Goal: Information Seeking & Learning: Learn about a topic

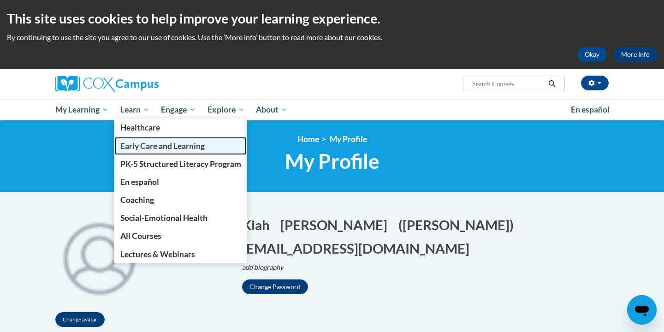
click at [132, 144] on span "Early Care and Learning" at bounding box center [162, 146] width 84 height 10
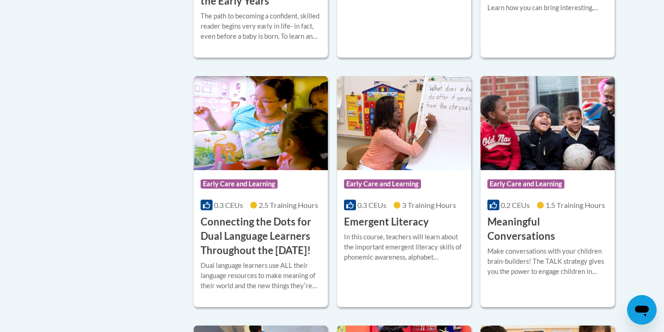
scroll to position [564, 0]
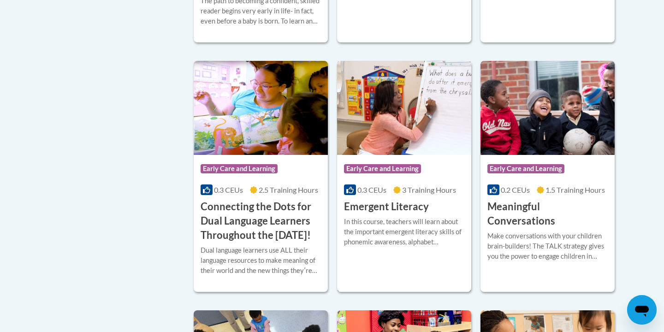
click at [365, 211] on h3 "Emergent Literacy" at bounding box center [386, 207] width 85 height 14
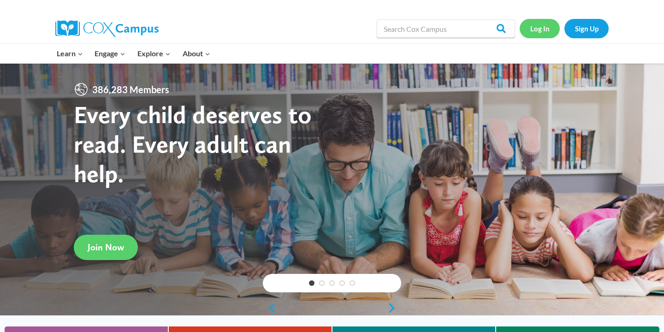
click at [533, 24] on link "Log In" at bounding box center [540, 28] width 40 height 19
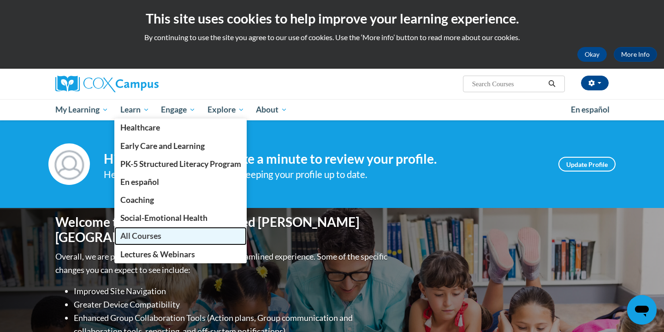
click at [134, 232] on span "All Courses" at bounding box center [140, 236] width 41 height 10
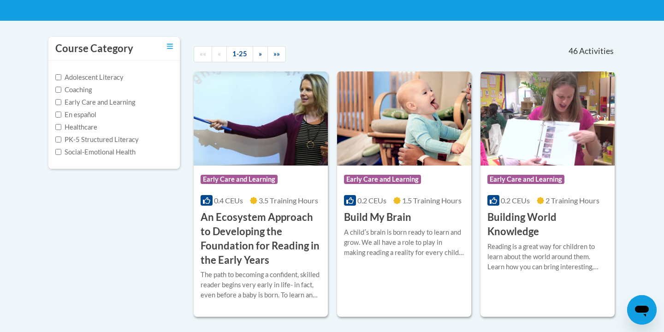
scroll to position [172, 0]
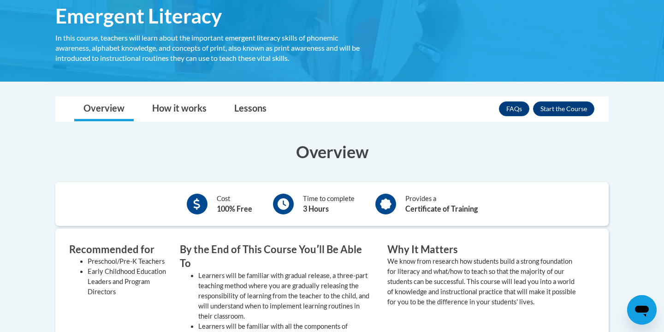
scroll to position [147, 0]
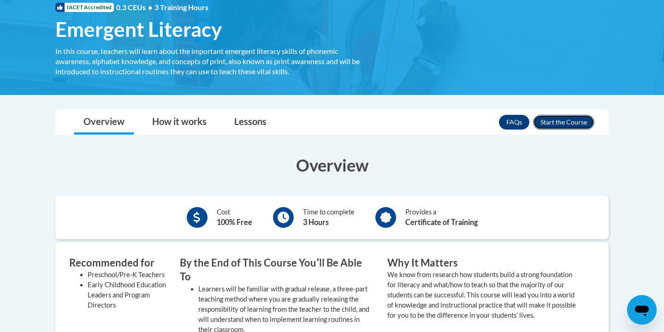
click at [560, 124] on button "Enroll" at bounding box center [563, 122] width 61 height 15
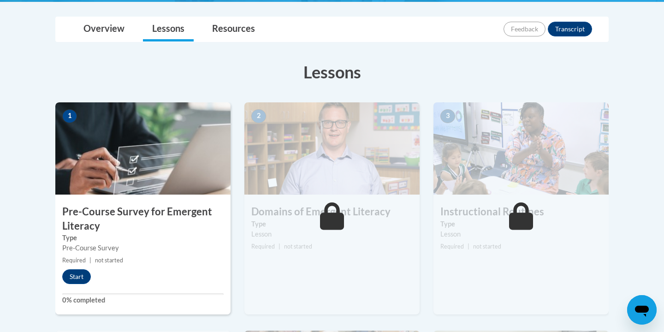
scroll to position [231, 0]
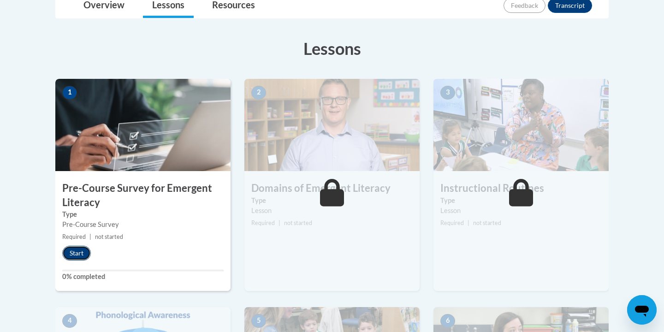
click at [83, 256] on button "Start" at bounding box center [76, 253] width 29 height 15
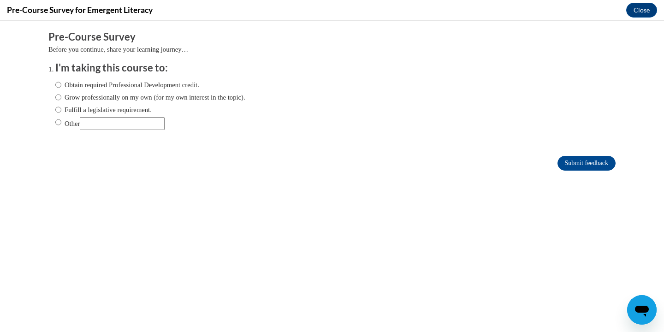
scroll to position [0, 0]
click at [77, 83] on label "Obtain required Professional Development credit." at bounding box center [127, 85] width 144 height 10
click at [61, 83] on input "Obtain required Professional Development credit." at bounding box center [58, 85] width 6 height 10
radio input "true"
click at [571, 164] on input "Submit feedback" at bounding box center [587, 163] width 58 height 15
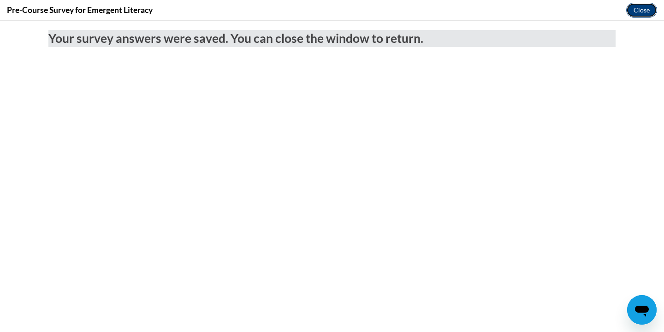
click at [638, 7] on button "Close" at bounding box center [641, 10] width 31 height 15
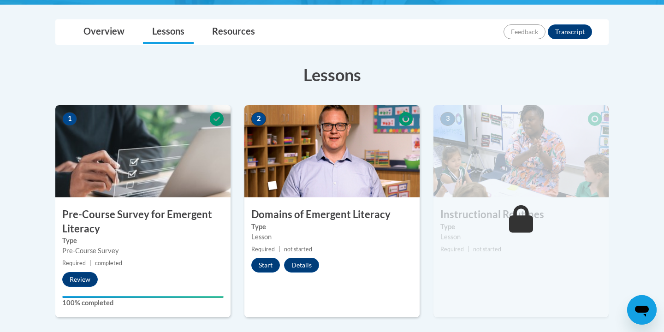
scroll to position [263, 0]
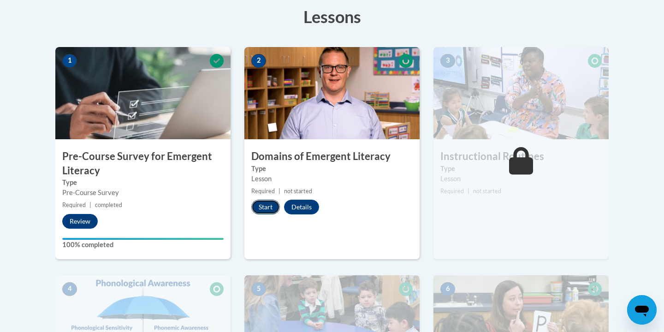
click at [268, 210] on button "Start" at bounding box center [265, 207] width 29 height 15
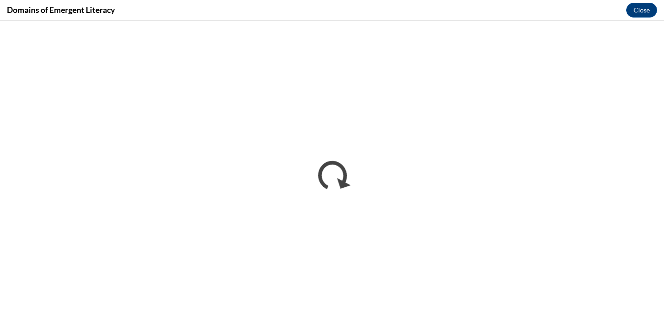
scroll to position [0, 0]
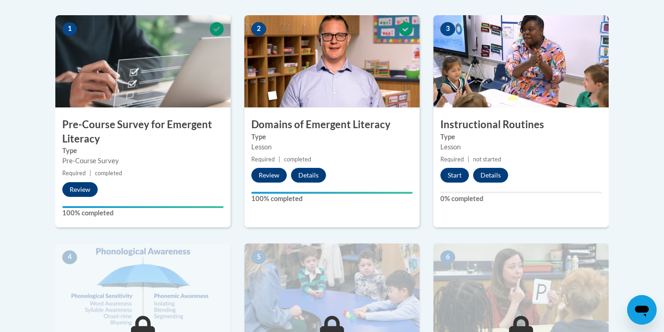
scroll to position [293, 0]
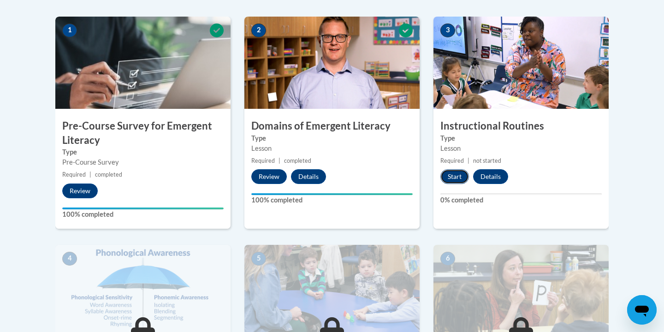
click at [461, 174] on button "Start" at bounding box center [454, 176] width 29 height 15
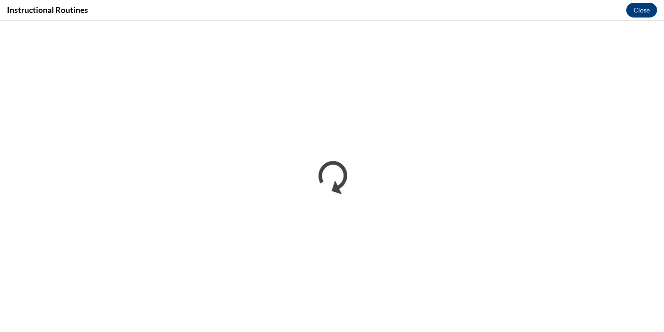
scroll to position [0, 0]
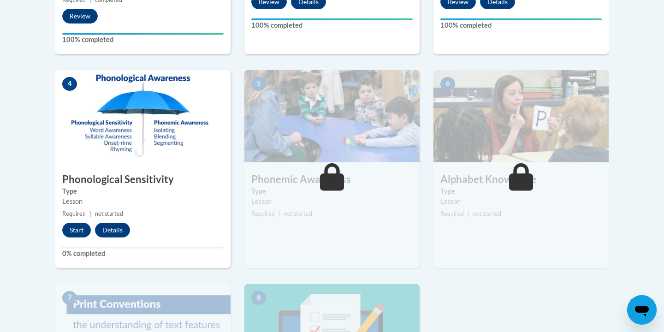
scroll to position [469, 0]
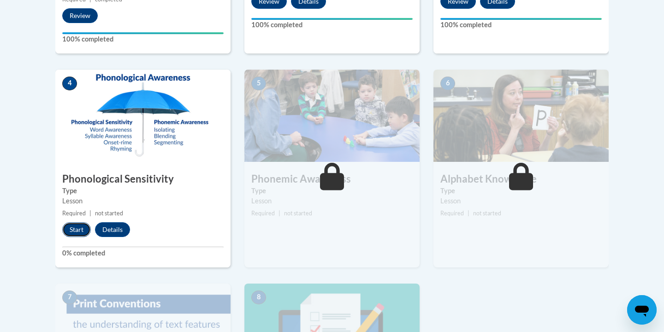
click at [83, 227] on button "Start" at bounding box center [76, 229] width 29 height 15
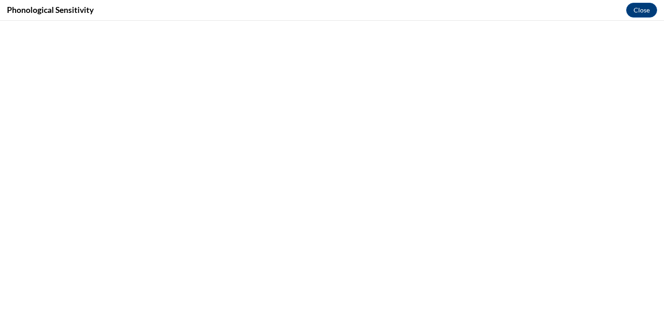
click at [95, 18] on div "Phonological Sensitivity Close" at bounding box center [332, 10] width 664 height 21
click at [81, 11] on h4 "Phonological Sensitivity" at bounding box center [50, 10] width 87 height 12
click at [639, 7] on button "Close" at bounding box center [641, 10] width 31 height 15
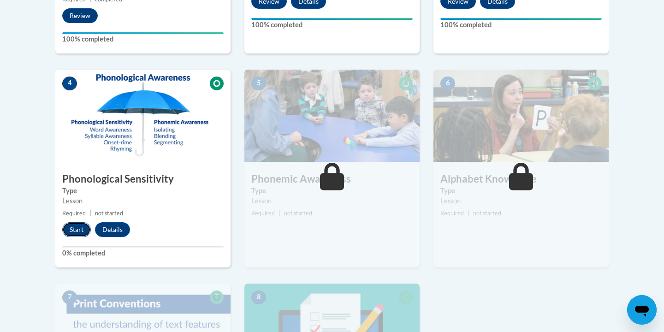
click at [83, 229] on button "Start" at bounding box center [76, 229] width 29 height 15
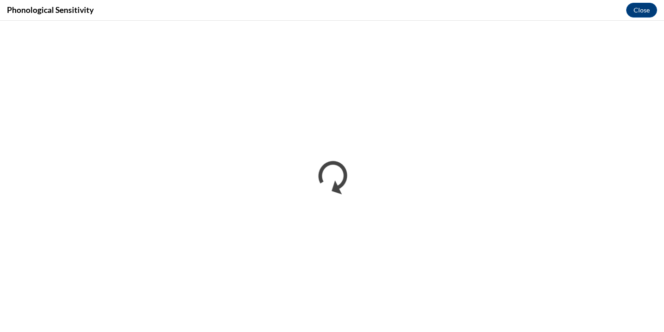
scroll to position [0, 0]
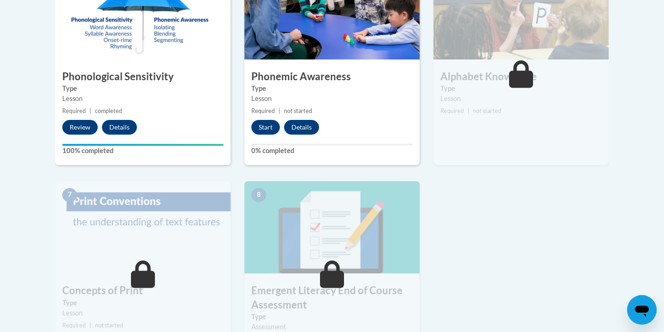
scroll to position [573, 0]
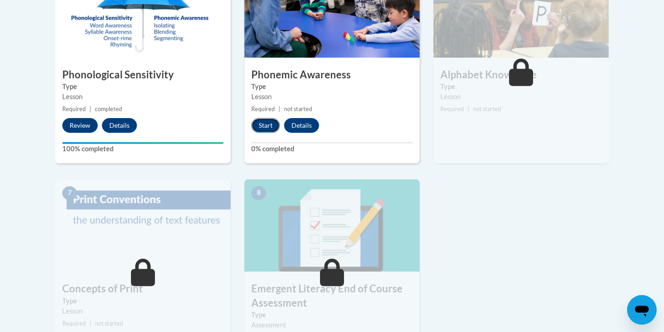
click at [265, 125] on button "Start" at bounding box center [265, 125] width 29 height 15
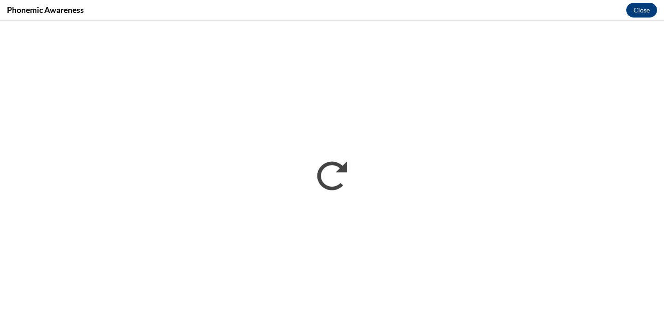
scroll to position [0, 0]
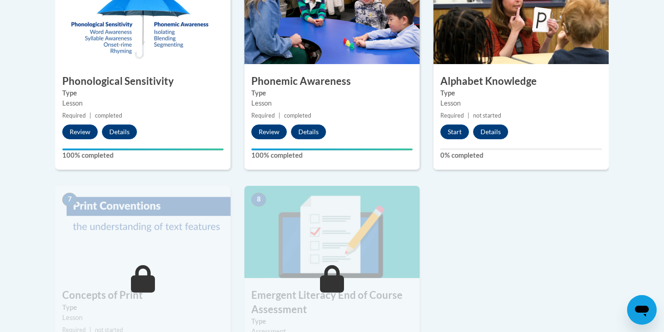
scroll to position [566, 0]
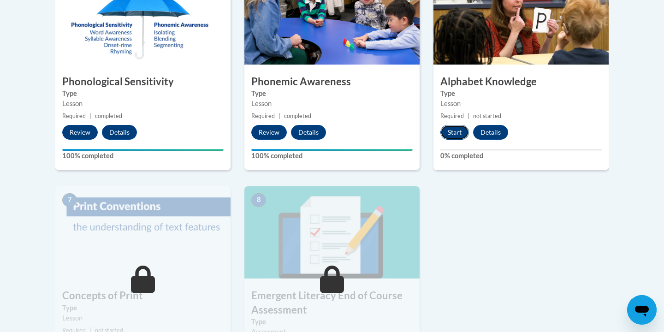
click at [460, 137] on button "Start" at bounding box center [454, 132] width 29 height 15
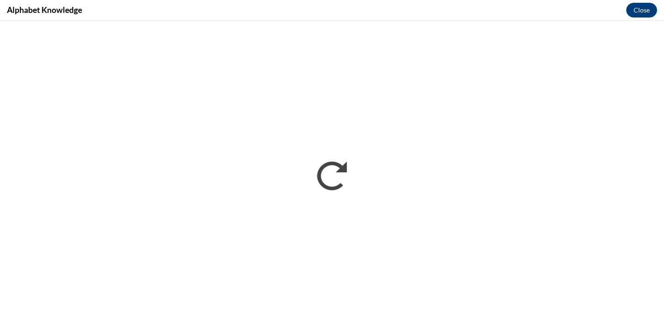
scroll to position [0, 0]
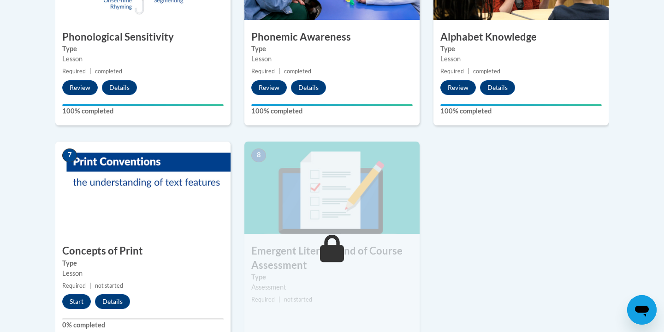
scroll to position [626, 0]
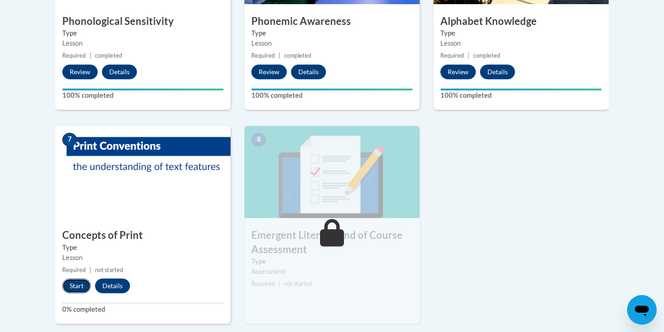
click at [80, 288] on button "Start" at bounding box center [76, 286] width 29 height 15
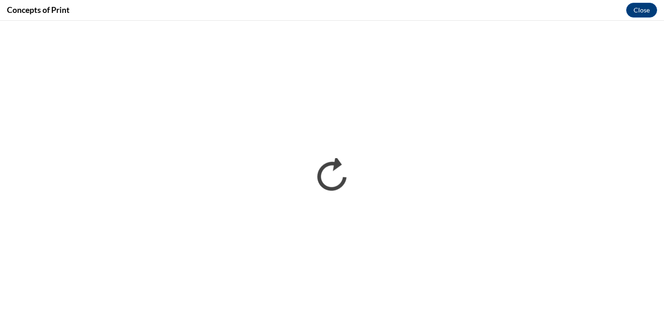
scroll to position [0, 0]
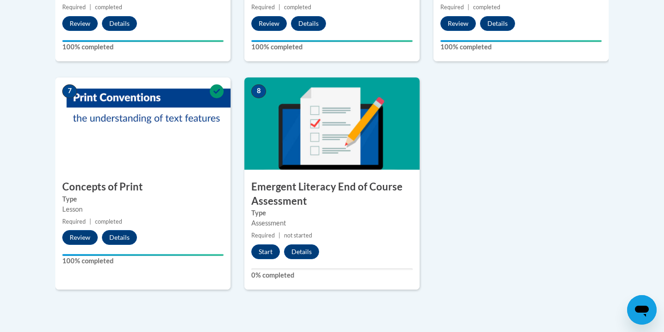
scroll to position [680, 0]
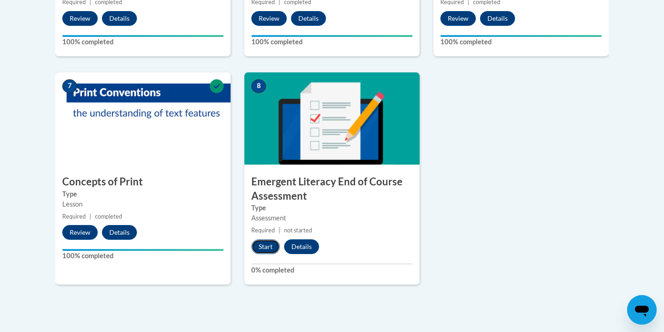
click at [269, 244] on button "Start" at bounding box center [265, 246] width 29 height 15
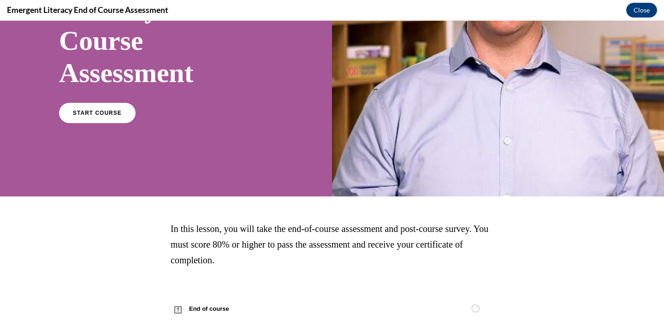
scroll to position [151, 0]
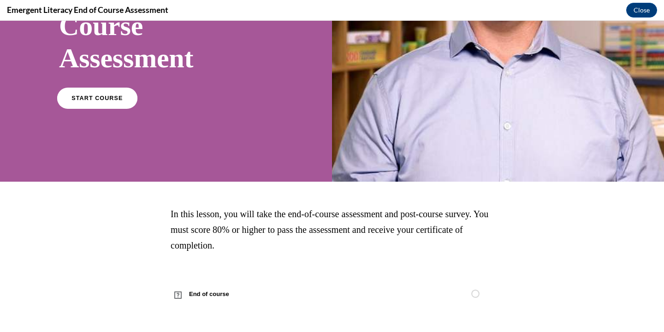
click at [78, 95] on span "START COURSE" at bounding box center [96, 98] width 51 height 7
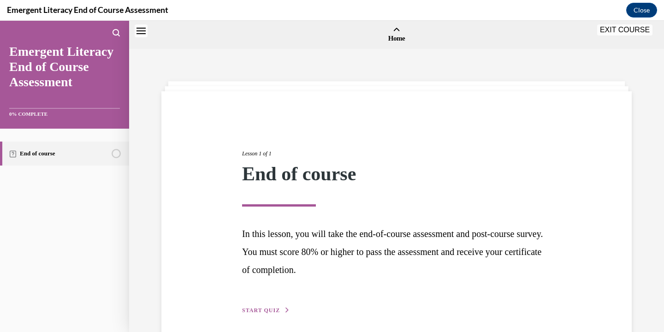
scroll to position [29, 0]
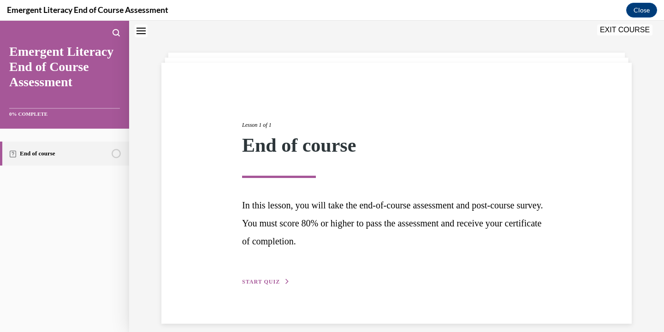
click at [270, 279] on span "START QUIZ" at bounding box center [261, 282] width 38 height 6
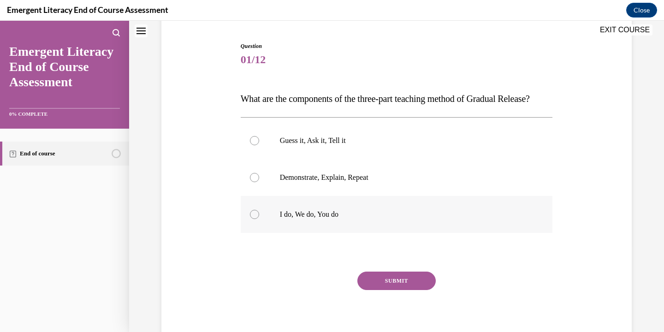
scroll to position [72, 0]
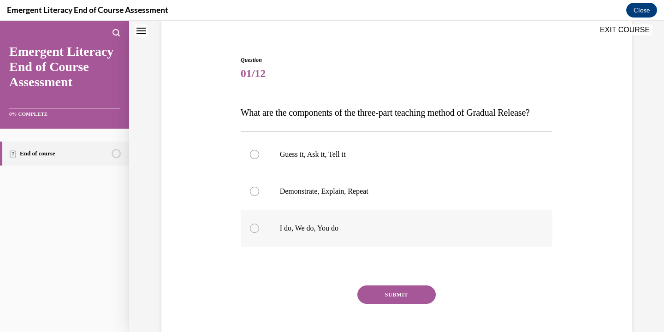
click at [304, 233] on p "I do, We do, You do" at bounding box center [405, 228] width 250 height 9
click at [259, 233] on input "I do, We do, You do" at bounding box center [254, 228] width 9 height 9
radio input "true"
click at [375, 304] on button "SUBMIT" at bounding box center [396, 294] width 78 height 18
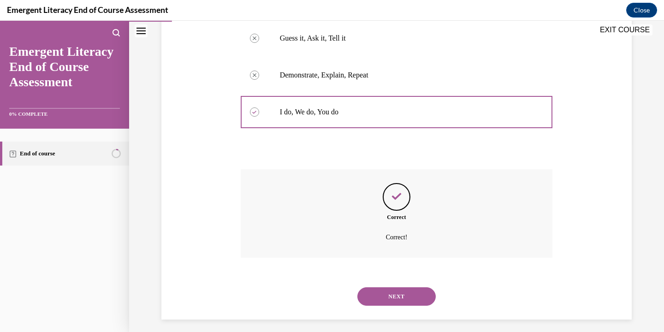
scroll to position [213, 0]
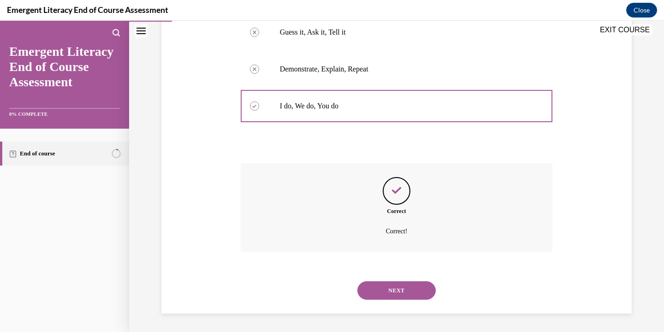
click at [389, 288] on button "NEXT" at bounding box center [396, 290] width 78 height 18
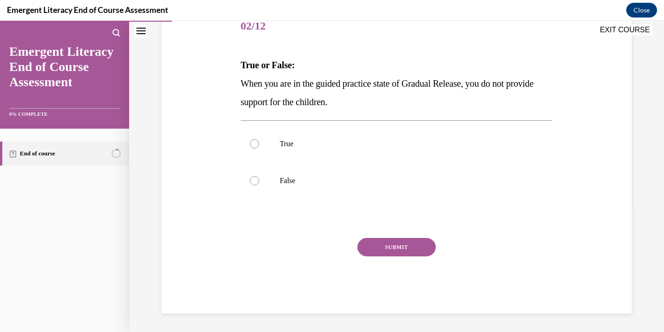
scroll to position [102, 0]
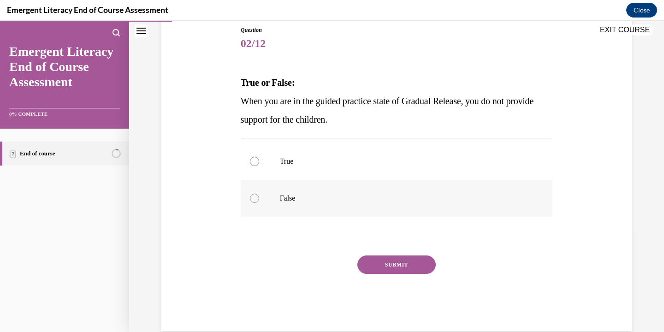
click at [346, 197] on p "False" at bounding box center [405, 198] width 250 height 9
click at [259, 197] on input "False" at bounding box center [254, 198] width 9 height 9
radio input "true"
click at [379, 261] on button "SUBMIT" at bounding box center [396, 264] width 78 height 18
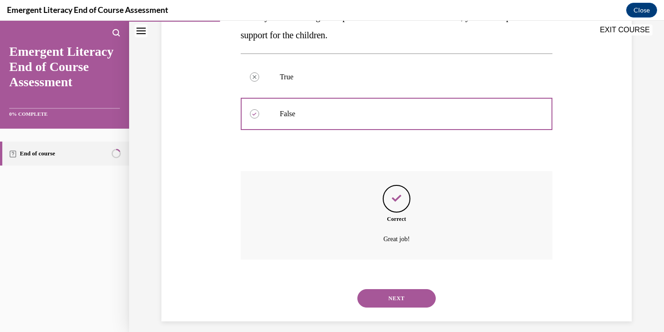
scroll to position [195, 0]
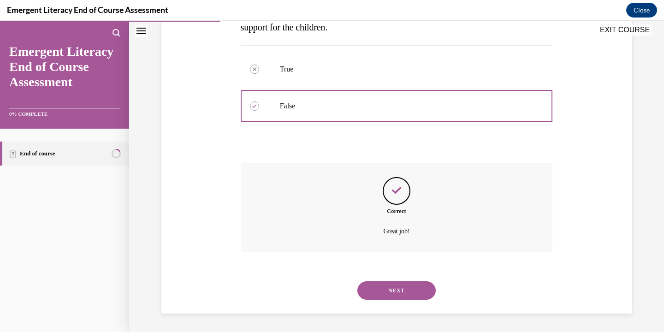
click at [384, 289] on button "NEXT" at bounding box center [396, 290] width 78 height 18
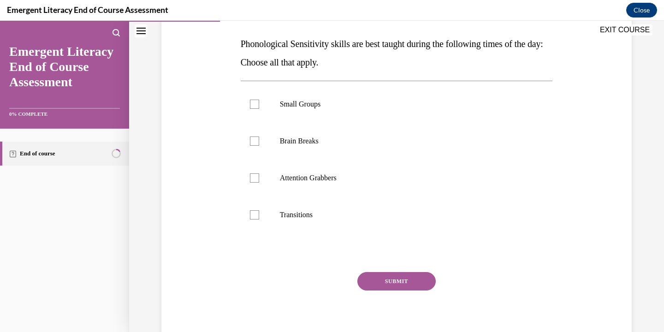
scroll to position [143, 0]
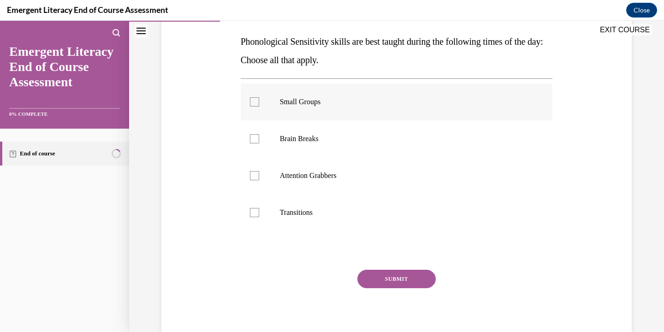
click at [356, 111] on label "Small Groups" at bounding box center [397, 101] width 312 height 37
click at [259, 107] on input "Small Groups" at bounding box center [254, 101] width 9 height 9
checkbox input "true"
click at [356, 137] on p "Brain Breaks" at bounding box center [405, 138] width 250 height 9
click at [259, 137] on input "Brain Breaks" at bounding box center [254, 138] width 9 height 9
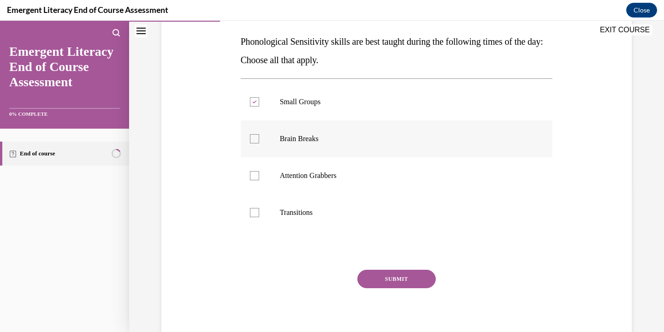
checkbox input "true"
click at [356, 170] on label "Attention Grabbers" at bounding box center [397, 175] width 312 height 37
click at [259, 171] on input "Attention Grabbers" at bounding box center [254, 175] width 9 height 9
checkbox input "true"
click at [356, 208] on p "Transitions" at bounding box center [405, 212] width 250 height 9
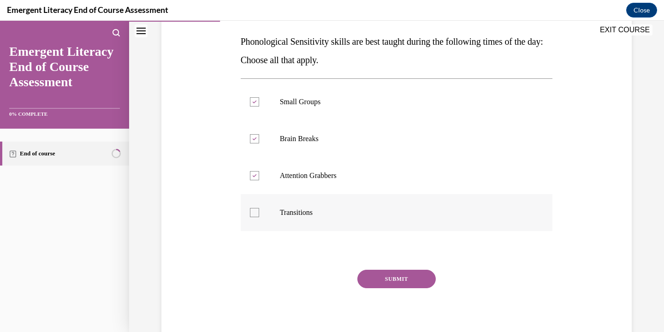
click at [259, 208] on input "Transitions" at bounding box center [254, 212] width 9 height 9
checkbox input "true"
click at [380, 280] on button "SUBMIT" at bounding box center [396, 279] width 78 height 18
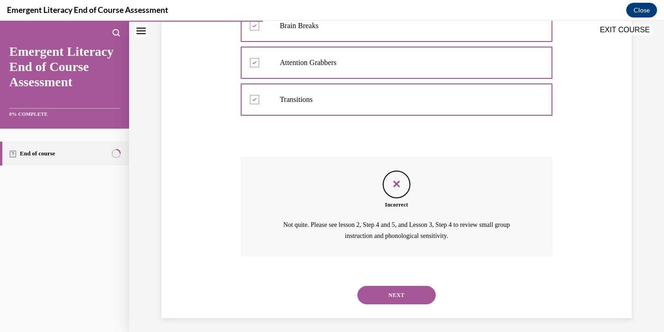
scroll to position [261, 0]
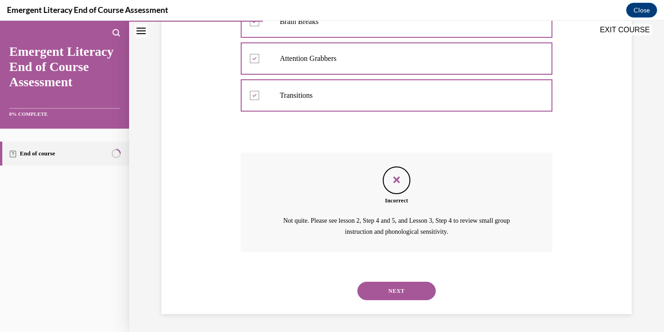
click at [389, 282] on button "NEXT" at bounding box center [396, 291] width 78 height 18
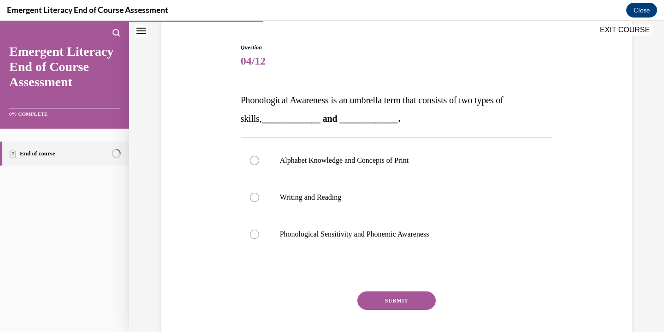
scroll to position [86, 0]
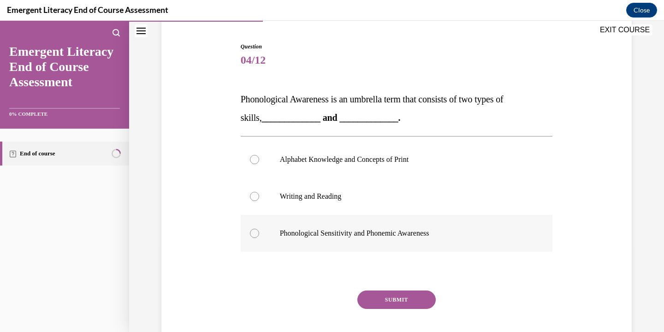
click at [392, 240] on label "Phonological Sensitivity and Phonemic Awareness" at bounding box center [397, 233] width 312 height 37
click at [259, 238] on input "Phonological Sensitivity and Phonemic Awareness" at bounding box center [254, 233] width 9 height 9
radio input "true"
click at [397, 297] on button "SUBMIT" at bounding box center [396, 300] width 78 height 18
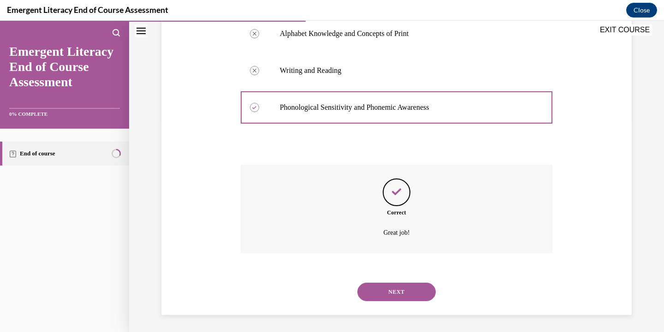
scroll to position [213, 0]
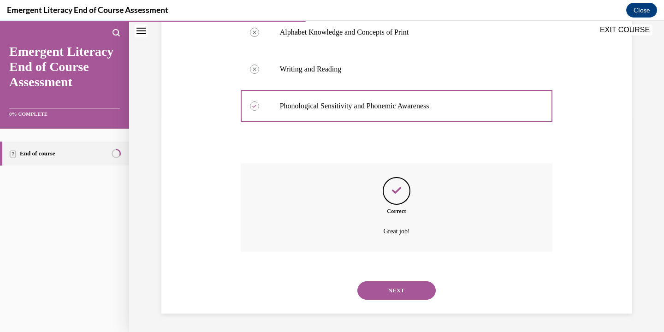
click at [402, 289] on button "NEXT" at bounding box center [396, 290] width 78 height 18
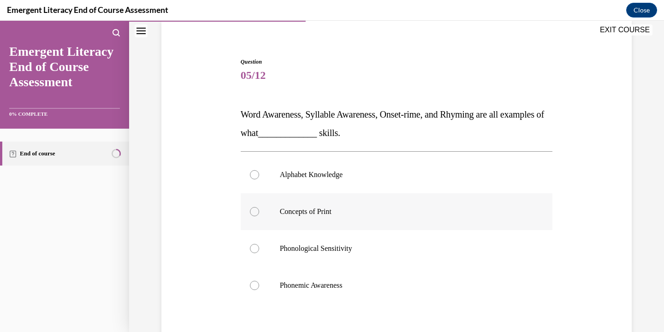
scroll to position [77, 0]
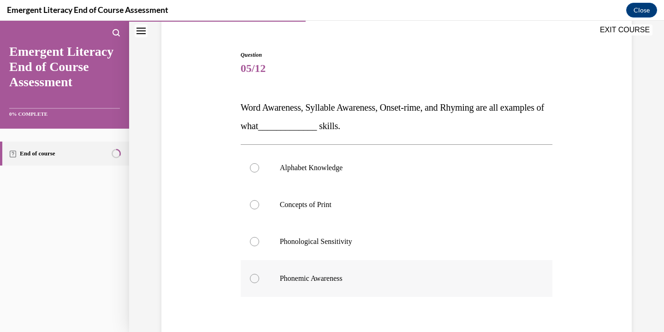
click at [397, 280] on p "Phonemic Awareness" at bounding box center [405, 278] width 250 height 9
click at [259, 280] on input "Phonemic Awareness" at bounding box center [254, 278] width 9 height 9
radio input "true"
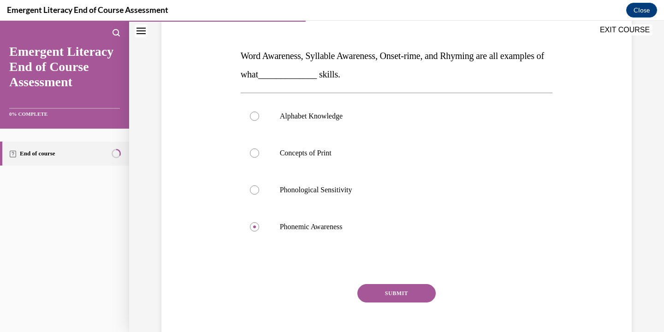
click at [401, 291] on button "SUBMIT" at bounding box center [396, 293] width 78 height 18
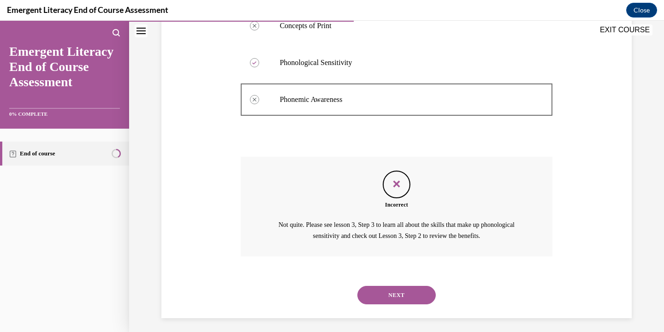
scroll to position [261, 0]
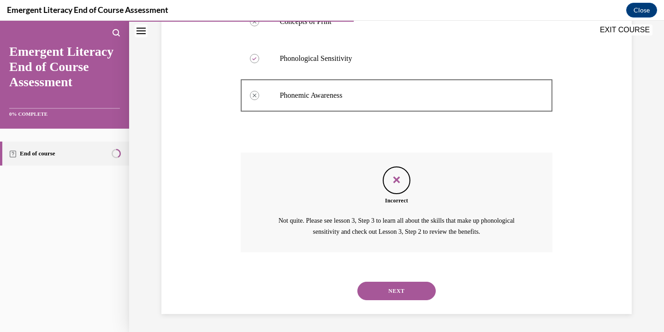
click at [402, 289] on button "NEXT" at bounding box center [396, 291] width 78 height 18
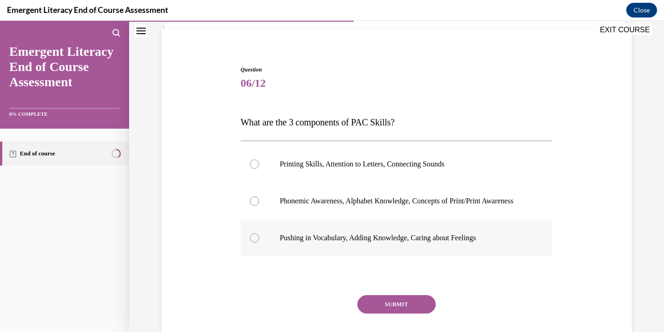
scroll to position [74, 0]
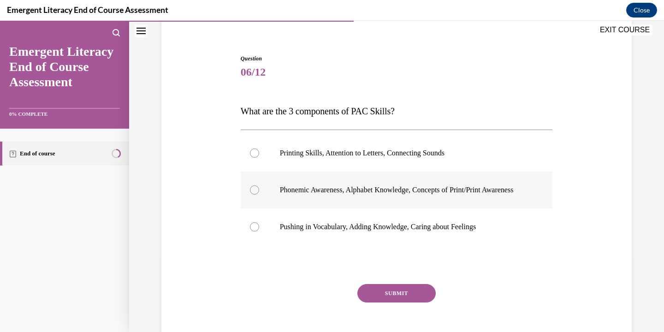
click at [397, 205] on label "Phonemic Awareness, Alphabet Knowledge, Concepts of Print/Print Awareness" at bounding box center [397, 190] width 312 height 37
click at [259, 195] on input "Phonemic Awareness, Alphabet Knowledge, Concepts of Print/Print Awareness" at bounding box center [254, 189] width 9 height 9
radio input "true"
click at [405, 296] on button "SUBMIT" at bounding box center [396, 293] width 78 height 18
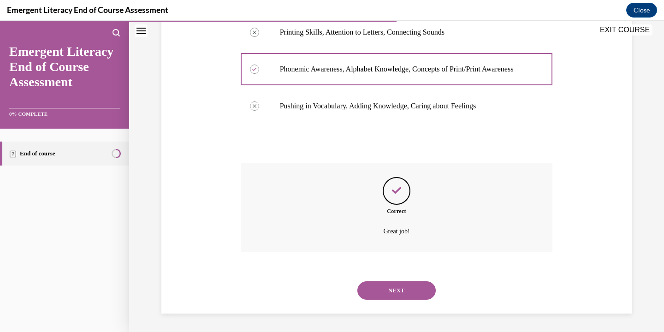
click at [404, 293] on button "NEXT" at bounding box center [396, 290] width 78 height 18
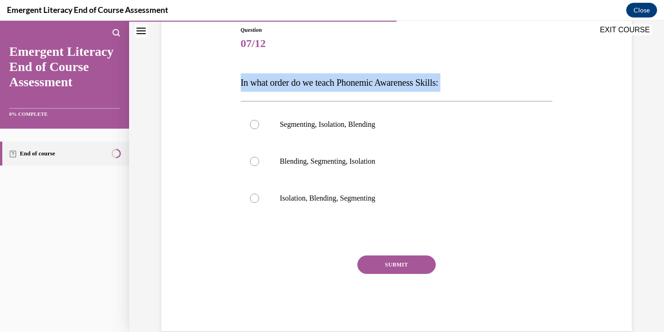
drag, startPoint x: 241, startPoint y: 81, endPoint x: 449, endPoint y: 94, distance: 208.4
click at [451, 95] on div "Question 07/12 In what order do we teach Phonemic Awareness Skills: Segmenting,…" at bounding box center [397, 178] width 312 height 305
copy div "In what order do we teach Phonemic Awareness Skills:"
click at [311, 195] on p "Isolation, Blending, Segmenting" at bounding box center [405, 198] width 250 height 9
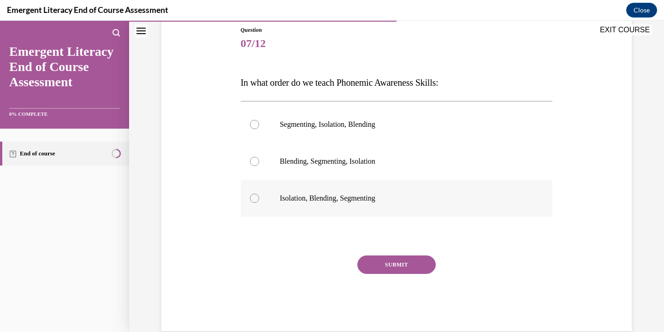
click at [259, 195] on input "Isolation, Blending, Segmenting" at bounding box center [254, 198] width 9 height 9
radio input "true"
click at [375, 263] on button "SUBMIT" at bounding box center [396, 264] width 78 height 18
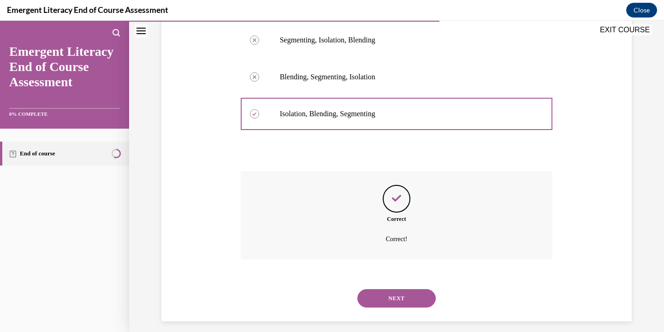
scroll to position [195, 0]
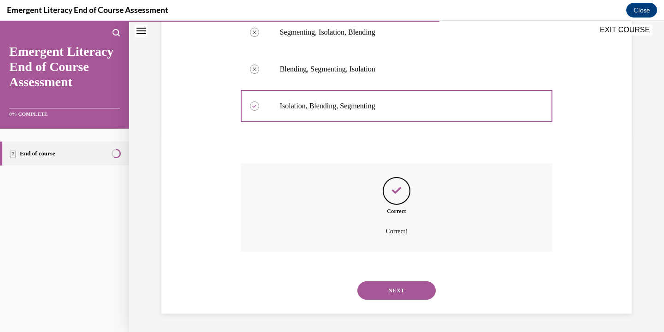
click at [385, 285] on button "NEXT" at bounding box center [396, 290] width 78 height 18
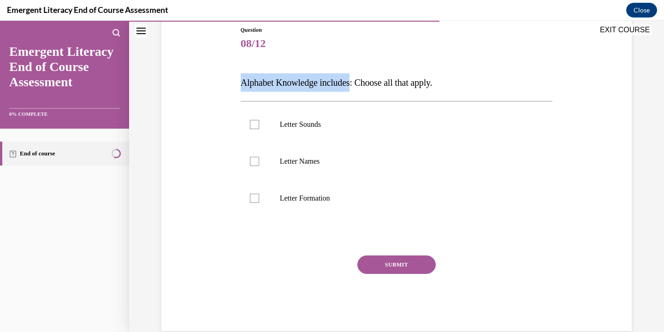
drag, startPoint x: 241, startPoint y: 81, endPoint x: 357, endPoint y: 87, distance: 116.8
click at [357, 87] on span "Alphabet Knowledge includes: Choose all that apply." at bounding box center [337, 82] width 192 height 10
copy span "Alphabet Knowledge includes"
click at [294, 131] on label "Letter Sounds" at bounding box center [397, 124] width 312 height 37
click at [259, 129] on input "Letter Sounds" at bounding box center [254, 124] width 9 height 9
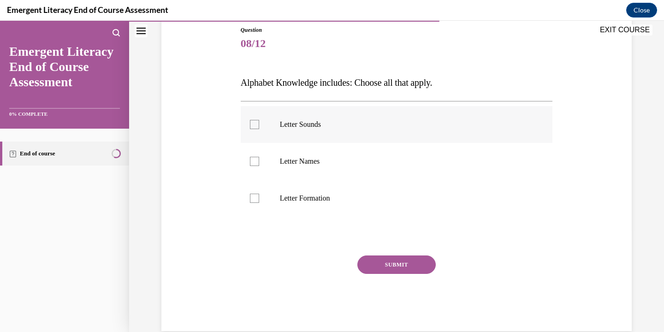
checkbox input "true"
click at [303, 158] on p "Letter Names" at bounding box center [405, 161] width 250 height 9
click at [259, 158] on input "Letter Names" at bounding box center [254, 161] width 9 height 9
checkbox input "true"
click at [311, 198] on p "Letter Formation" at bounding box center [405, 198] width 250 height 9
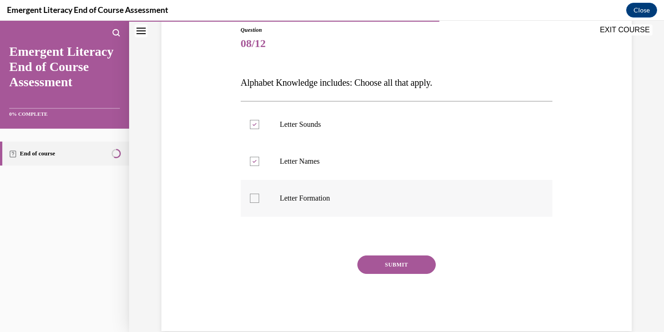
click at [259, 198] on input "Letter Formation" at bounding box center [254, 198] width 9 height 9
checkbox input "true"
click at [376, 267] on button "SUBMIT" at bounding box center [396, 264] width 78 height 18
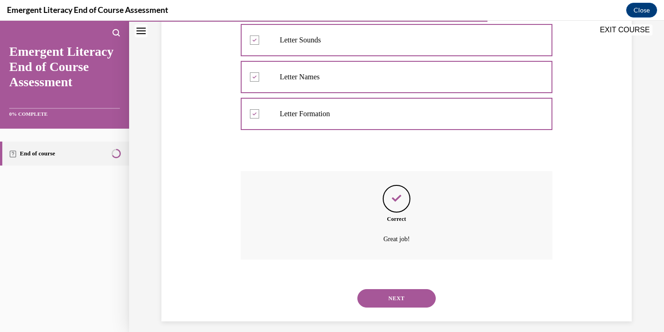
scroll to position [195, 0]
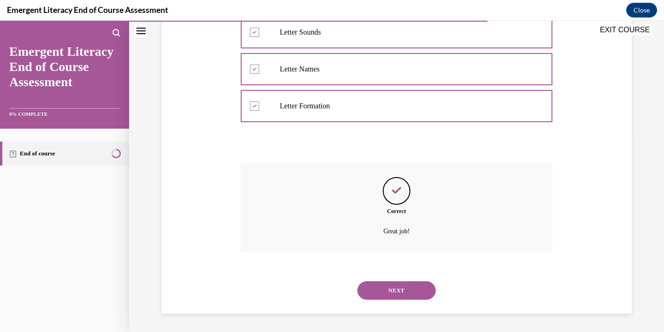
click at [387, 291] on button "NEXT" at bounding box center [396, 290] width 78 height 18
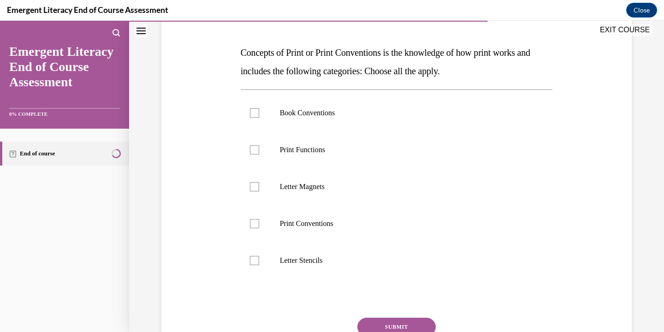
scroll to position [132, 0]
click at [379, 219] on p "Print Conventions" at bounding box center [405, 223] width 250 height 9
click at [372, 157] on label "Print Functions" at bounding box center [397, 150] width 312 height 37
click at [259, 155] on input "Print Functions" at bounding box center [254, 150] width 9 height 9
checkbox input "true"
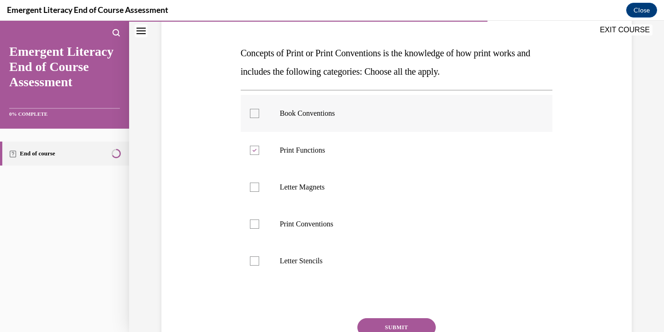
click at [371, 110] on p "Book Conventions" at bounding box center [405, 113] width 250 height 9
click at [259, 110] on input "Book Conventions" at bounding box center [254, 113] width 9 height 9
checkbox input "true"
click at [347, 156] on label "Print Functions" at bounding box center [397, 150] width 312 height 37
click at [259, 155] on input "Print Functions" at bounding box center [254, 150] width 9 height 9
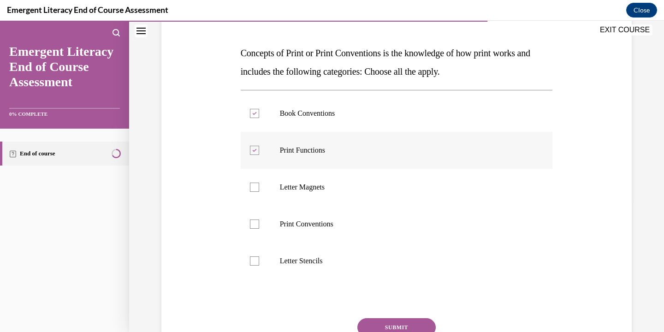
checkbox input "false"
click at [337, 232] on label "Print Conventions" at bounding box center [397, 224] width 312 height 37
click at [259, 229] on input "Print Conventions" at bounding box center [254, 223] width 9 height 9
checkbox input "true"
click at [334, 154] on label "Print Functions" at bounding box center [397, 150] width 312 height 37
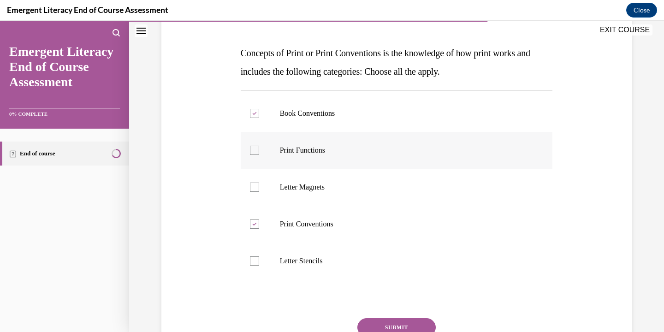
click at [259, 154] on input "Print Functions" at bounding box center [254, 150] width 9 height 9
checkbox input "true"
click at [374, 326] on button "SUBMIT" at bounding box center [396, 327] width 78 height 18
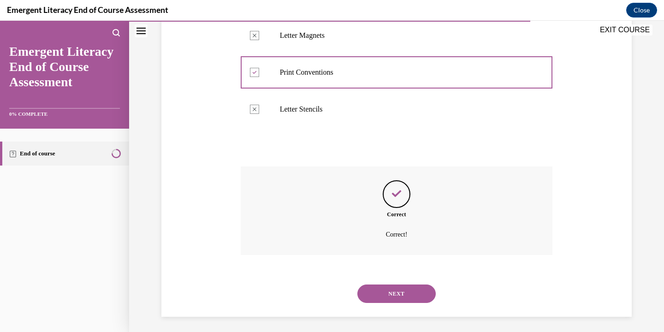
scroll to position [287, 0]
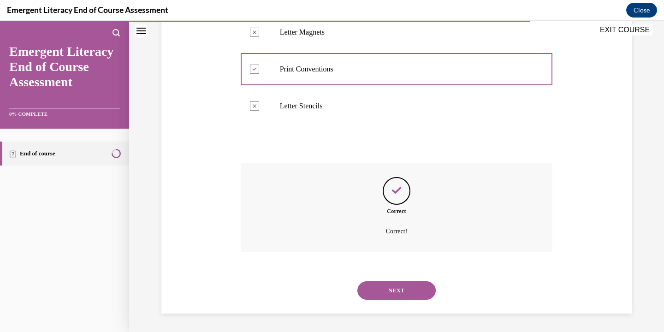
click at [381, 294] on button "NEXT" at bounding box center [396, 290] width 78 height 18
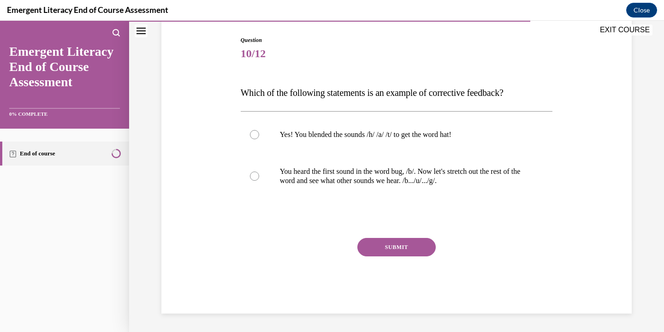
scroll to position [92, 0]
click at [403, 141] on label "Yes! You blended the sounds /h/ /a/ /t/ to get the word hat!" at bounding box center [397, 134] width 312 height 37
click at [259, 139] on input "Yes! You blended the sounds /h/ /a/ /t/ to get the word hat!" at bounding box center [254, 134] width 9 height 9
radio input "true"
click at [394, 244] on button "SUBMIT" at bounding box center [396, 247] width 78 height 18
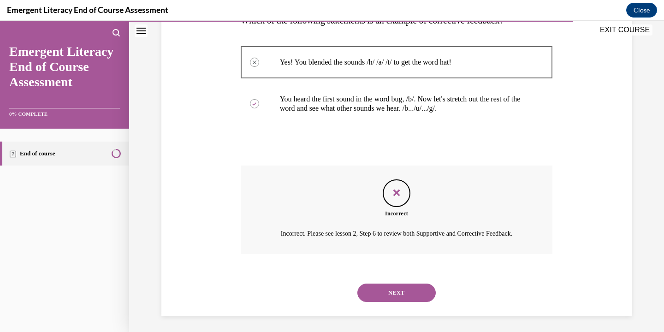
scroll to position [178, 0]
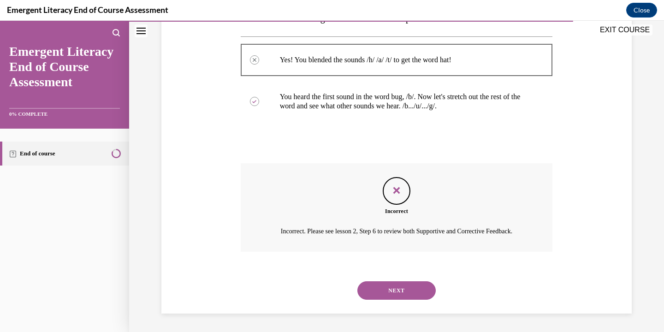
click at [393, 290] on button "NEXT" at bounding box center [396, 290] width 78 height 18
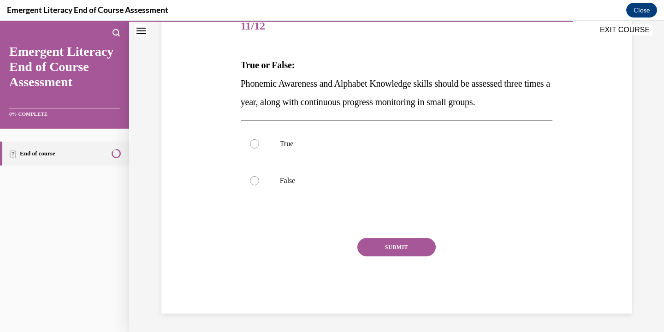
scroll to position [102, 0]
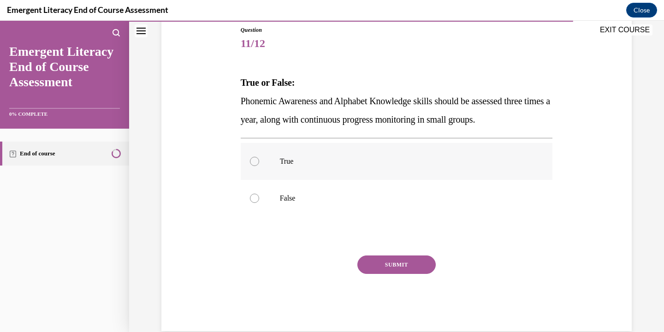
click at [368, 176] on label "True" at bounding box center [397, 161] width 312 height 37
click at [259, 166] on input "True" at bounding box center [254, 161] width 9 height 9
radio input "true"
click at [390, 262] on button "SUBMIT" at bounding box center [396, 264] width 78 height 18
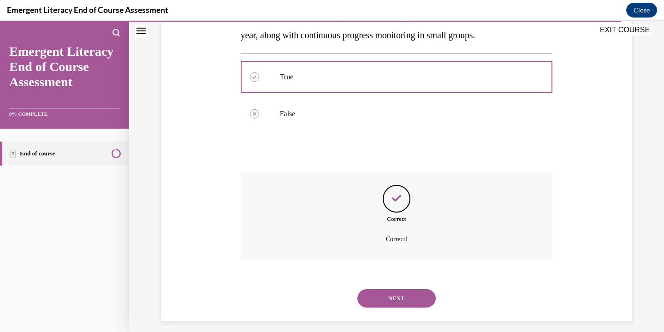
scroll to position [195, 0]
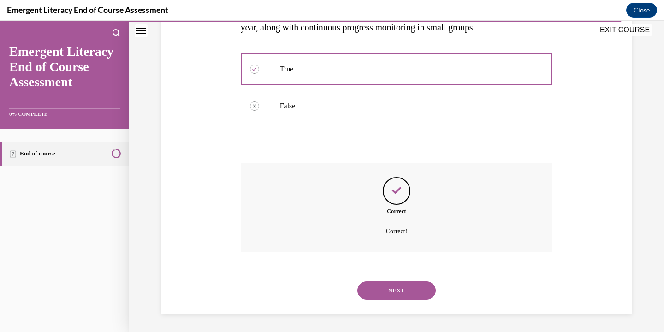
click at [392, 290] on button "NEXT" at bounding box center [396, 290] width 78 height 18
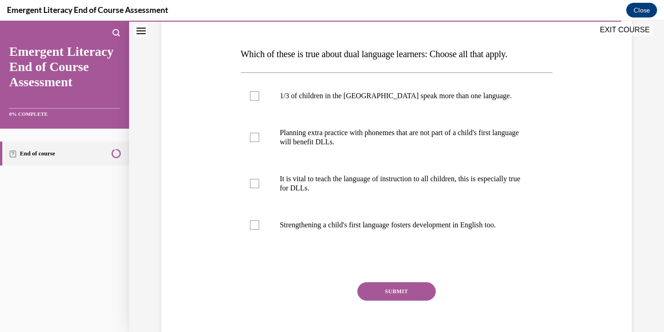
scroll to position [134, 0]
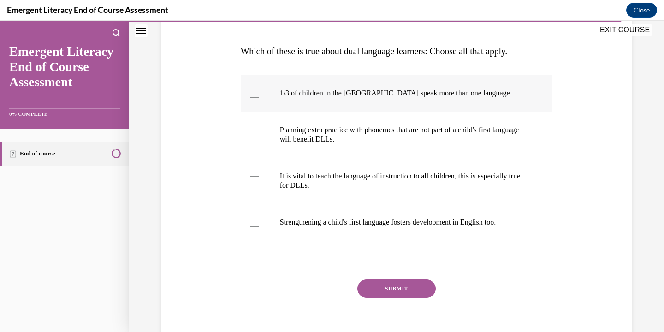
click at [395, 104] on label "1/3 of children in the US speak more than one language." at bounding box center [397, 93] width 312 height 37
click at [259, 98] on input "1/3 of children in the US speak more than one language." at bounding box center [254, 93] width 9 height 9
checkbox input "true"
click at [387, 135] on p "Planning extra practice with phonemes that are not part of a child's first lang…" at bounding box center [405, 134] width 250 height 18
click at [259, 135] on input "Planning extra practice with phonemes that are not part of a child's first lang…" at bounding box center [254, 134] width 9 height 9
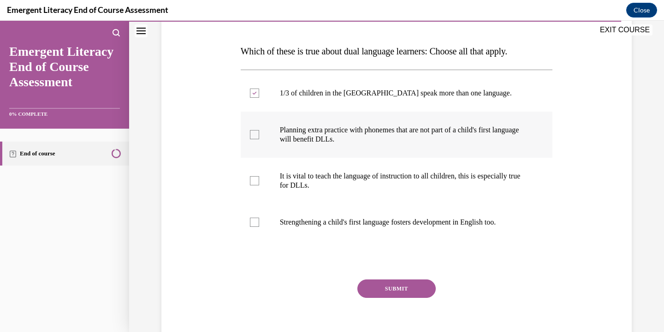
checkbox input "true"
click at [374, 179] on p "It is vital to teach the language of instruction to all children, this is espec…" at bounding box center [405, 181] width 250 height 18
click at [259, 179] on input "It is vital to teach the language of instruction to all children, this is espec…" at bounding box center [254, 180] width 9 height 9
checkbox input "true"
click at [377, 214] on label "Strengthening a child's first language fosters development in English too." at bounding box center [397, 222] width 312 height 37
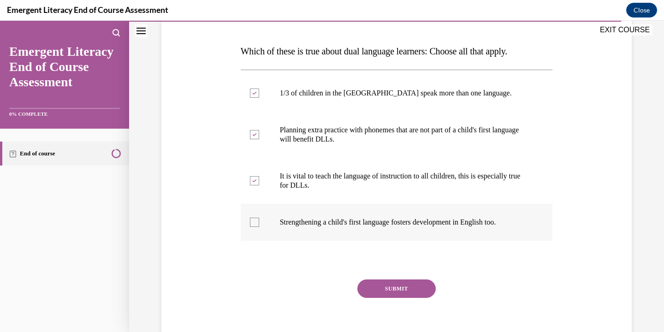
click at [259, 218] on input "Strengthening a child's first language fosters development in English too." at bounding box center [254, 222] width 9 height 9
checkbox input "true"
click at [381, 279] on button "SUBMIT" at bounding box center [396, 288] width 78 height 18
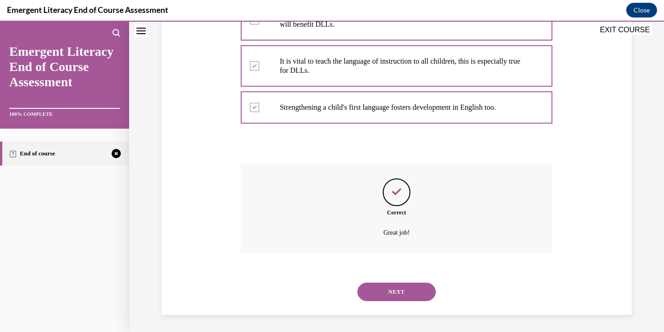
scroll to position [250, 0]
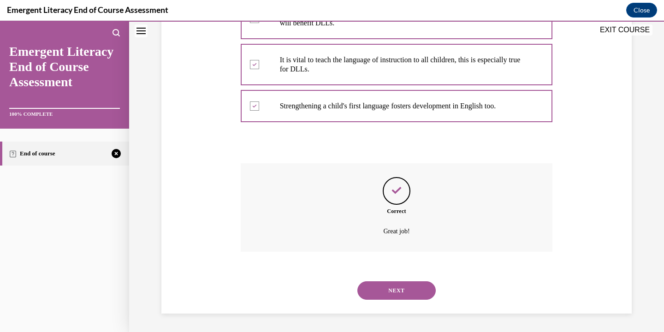
click at [390, 290] on button "NEXT" at bounding box center [396, 290] width 78 height 18
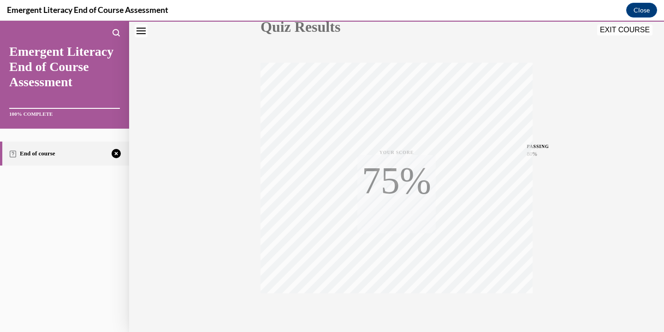
scroll to position [161, 0]
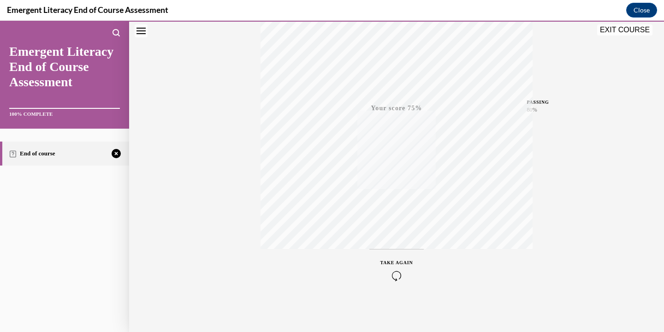
click at [407, 271] on icon "button" at bounding box center [396, 276] width 33 height 10
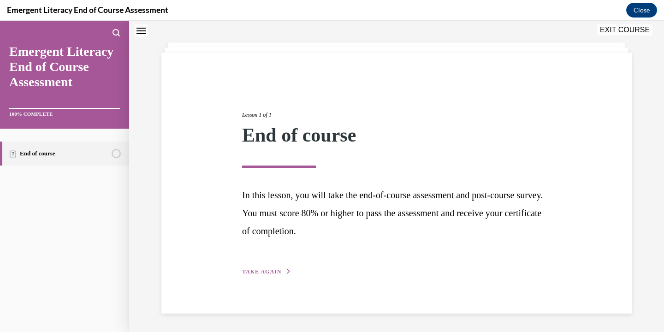
click at [289, 267] on div "Lesson 1 of 1 End of course In this lesson, you will take the end-of-course ass…" at bounding box center [396, 182] width 323 height 187
click at [285, 267] on button "TAKE AGAIN" at bounding box center [266, 271] width 49 height 8
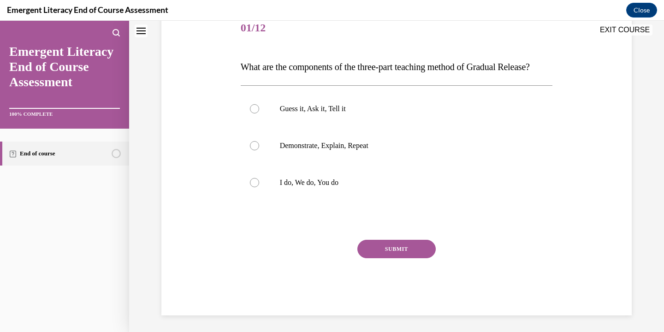
scroll to position [113, 0]
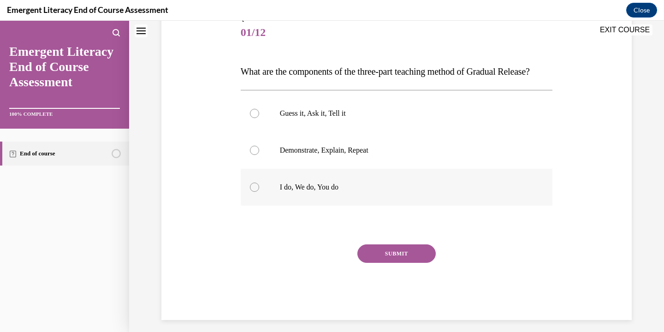
click at [309, 192] on p "I do, We do, You do" at bounding box center [405, 187] width 250 height 9
click at [259, 192] on input "I do, We do, You do" at bounding box center [254, 187] width 9 height 9
radio input "true"
click at [388, 263] on button "SUBMIT" at bounding box center [396, 253] width 78 height 18
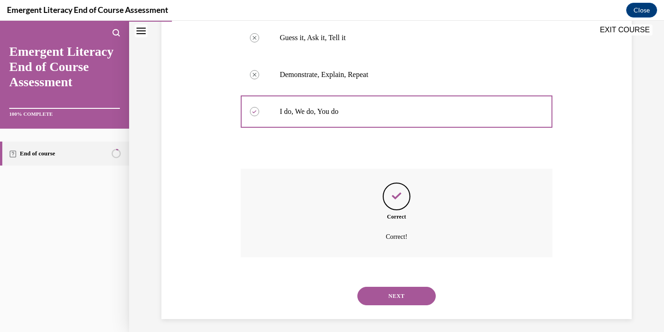
scroll to position [213, 0]
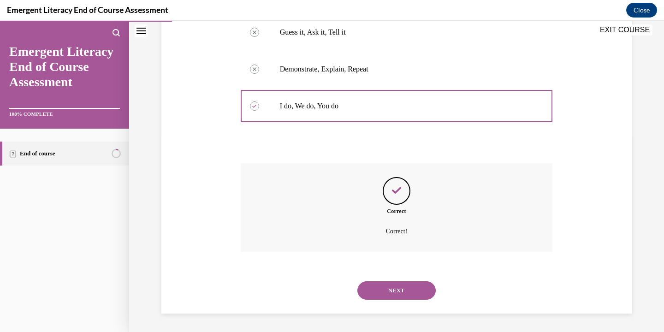
click at [403, 285] on button "NEXT" at bounding box center [396, 290] width 78 height 18
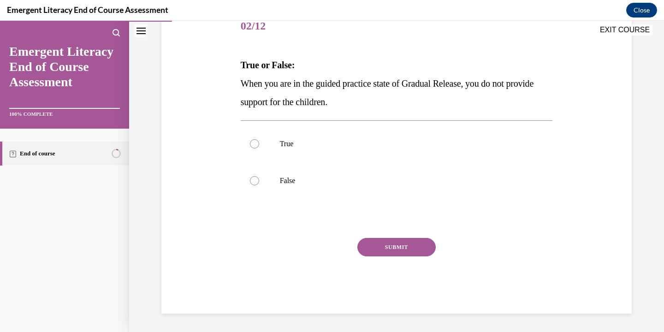
scroll to position [102, 0]
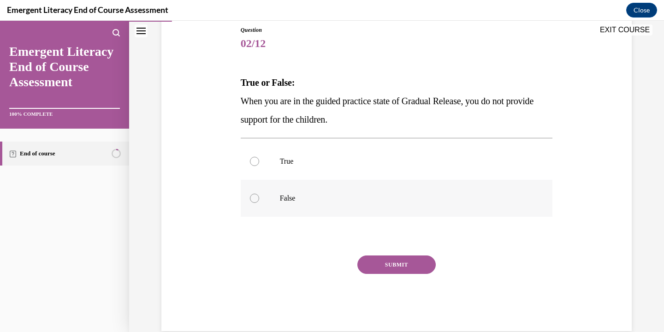
click at [360, 201] on p "False" at bounding box center [405, 198] width 250 height 9
click at [259, 201] on input "False" at bounding box center [254, 198] width 9 height 9
radio input "true"
click at [397, 256] on button "SUBMIT" at bounding box center [396, 264] width 78 height 18
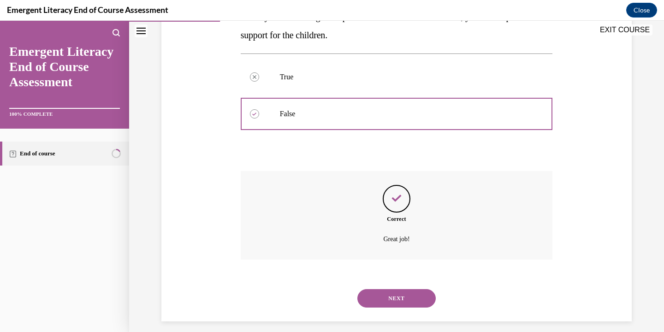
scroll to position [195, 0]
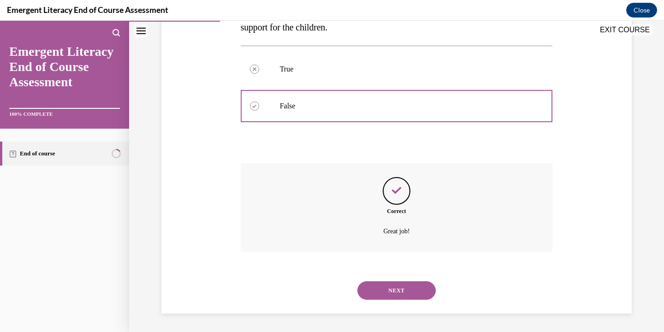
click at [402, 291] on button "NEXT" at bounding box center [396, 290] width 78 height 18
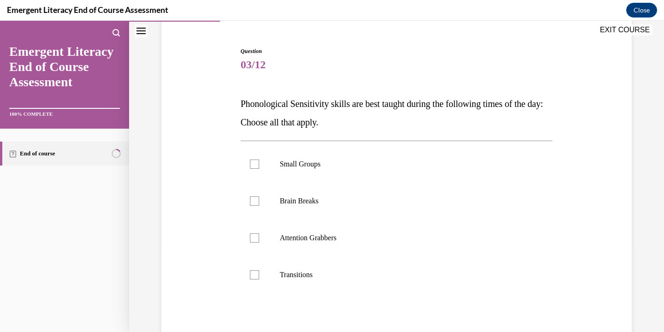
scroll to position [83, 0]
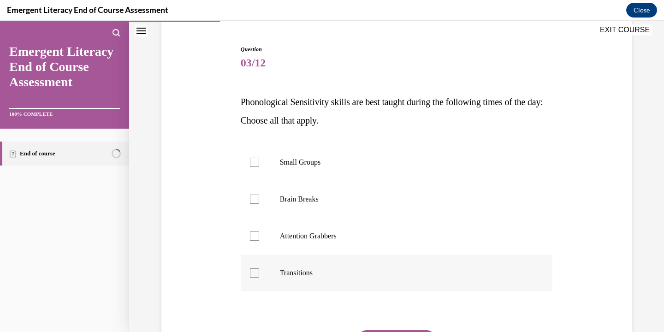
click at [384, 265] on label "Transitions" at bounding box center [397, 273] width 312 height 37
click at [259, 268] on input "Transitions" at bounding box center [254, 272] width 9 height 9
checkbox input "true"
click at [382, 232] on p "Attention Grabbers" at bounding box center [405, 235] width 250 height 9
click at [259, 232] on input "Attention Grabbers" at bounding box center [254, 235] width 9 height 9
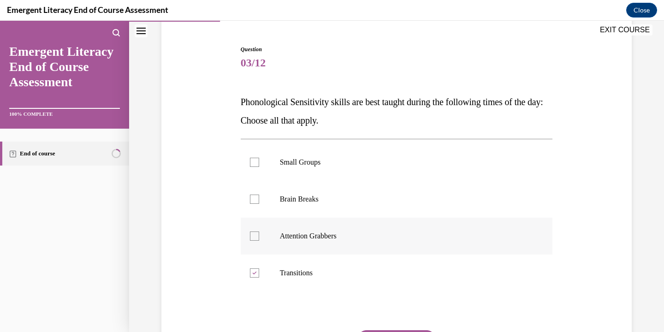
checkbox input "true"
click at [384, 208] on label "Brain Breaks" at bounding box center [397, 199] width 312 height 37
click at [259, 204] on input "Brain Breaks" at bounding box center [254, 199] width 9 height 9
checkbox input "true"
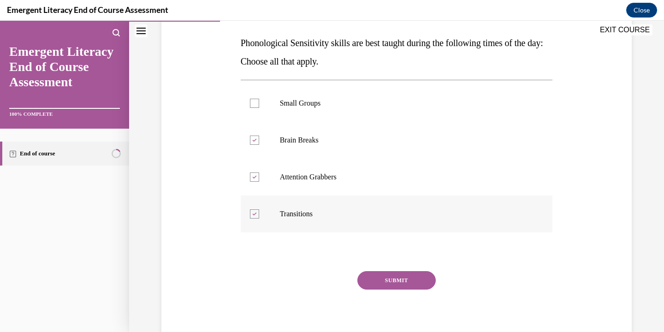
scroll to position [142, 0]
click at [385, 113] on label "Small Groups" at bounding box center [397, 102] width 312 height 37
click at [259, 107] on input "Small Groups" at bounding box center [254, 102] width 9 height 9
checkbox input "true"
click at [392, 276] on button "SUBMIT" at bounding box center [396, 280] width 78 height 18
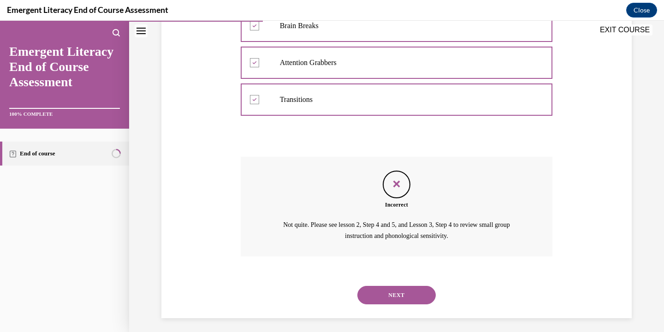
scroll to position [261, 0]
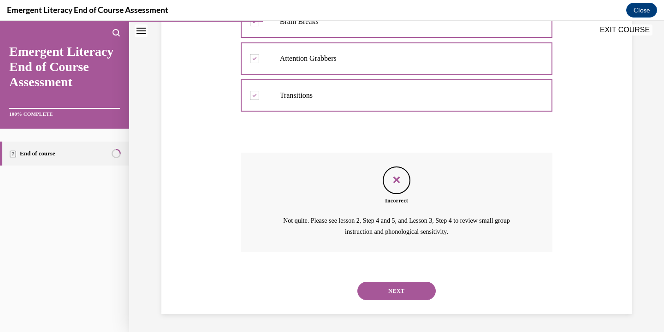
click at [393, 285] on button "NEXT" at bounding box center [396, 291] width 78 height 18
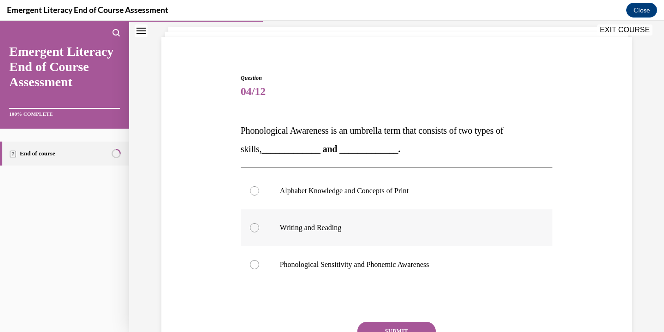
scroll to position [70, 0]
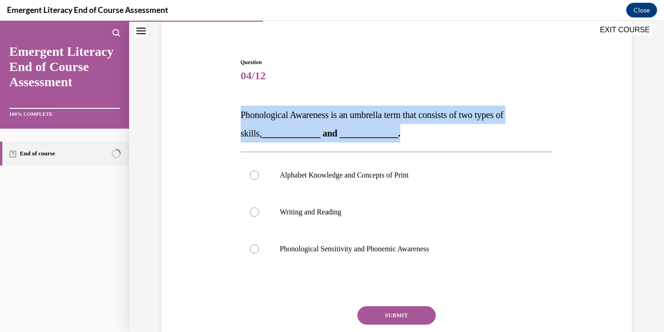
drag, startPoint x: 240, startPoint y: 113, endPoint x: 377, endPoint y: 139, distance: 138.9
click at [379, 140] on p "Phonological Awareness is an umbrella term that consists of two types of skills…" at bounding box center [397, 124] width 312 height 37
copy span "Phonological Awareness is an umbrella term that consists of two types of skills…"
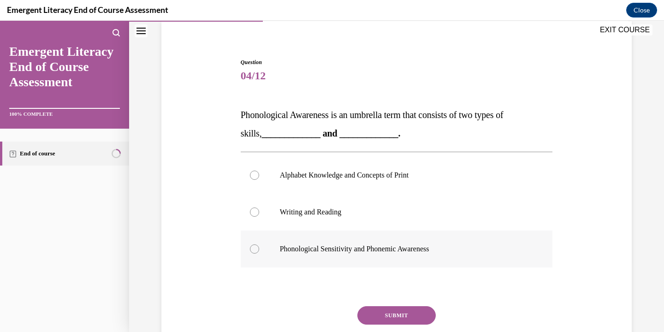
click at [341, 246] on p "Phonological Sensitivity and Phonemic Awareness" at bounding box center [405, 248] width 250 height 9
click at [259, 246] on input "Phonological Sensitivity and Phonemic Awareness" at bounding box center [254, 248] width 9 height 9
radio input "true"
click at [373, 312] on button "SUBMIT" at bounding box center [396, 315] width 78 height 18
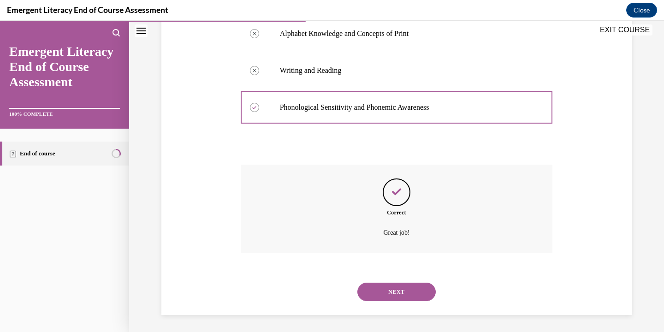
scroll to position [213, 0]
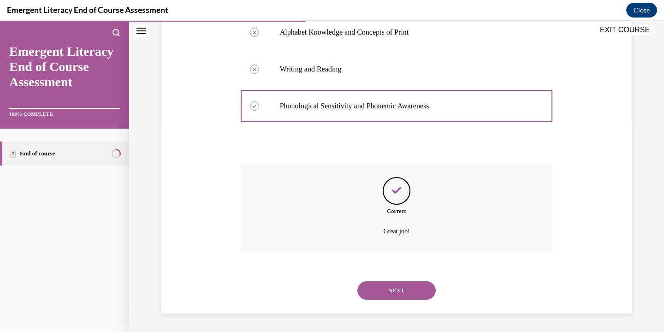
click at [386, 295] on button "NEXT" at bounding box center [396, 290] width 78 height 18
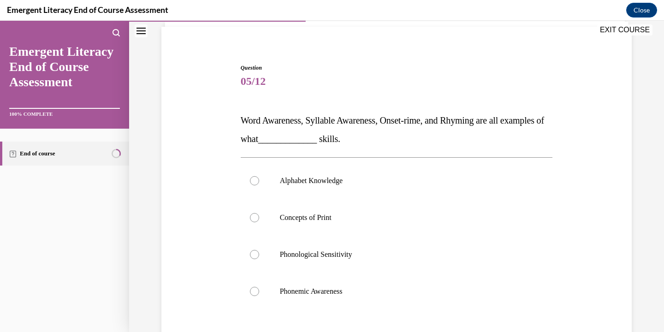
scroll to position [73, 0]
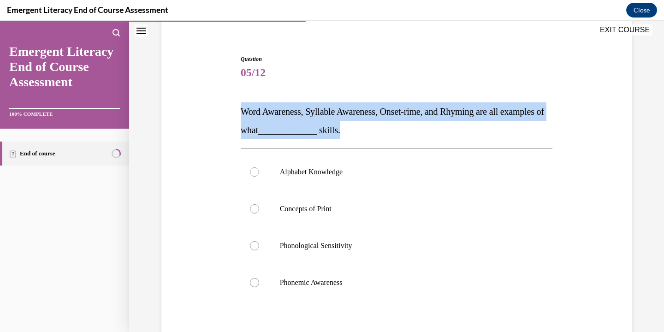
drag, startPoint x: 244, startPoint y: 113, endPoint x: 392, endPoint y: 131, distance: 149.6
click at [392, 132] on p "Word Awareness, Syllable Awareness, Onset-rime, and Rhyming are all examples of…" at bounding box center [397, 120] width 312 height 37
copy span "Word Awareness, Syllable Awareness, Onset-rime, and Rhyming are all examples of…"
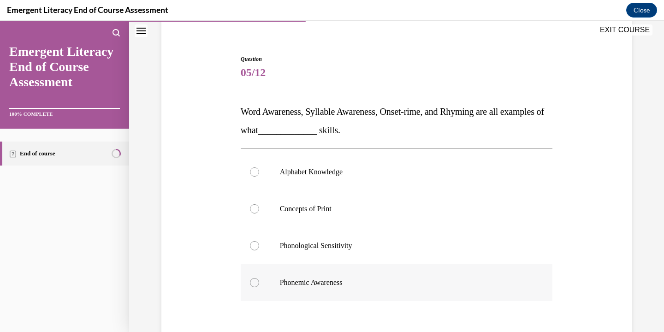
click at [341, 271] on label "Phonemic Awareness" at bounding box center [397, 282] width 312 height 37
click at [259, 278] on input "Phonemic Awareness" at bounding box center [254, 282] width 9 height 9
radio input "true"
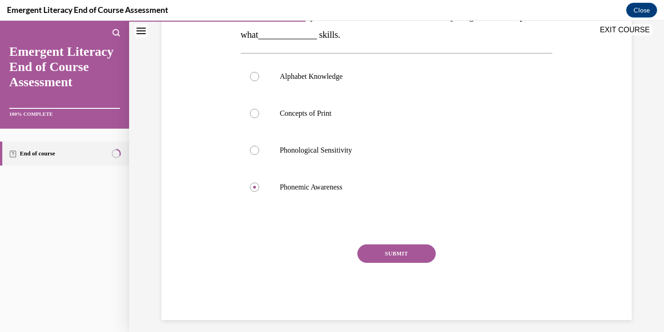
click at [372, 250] on button "SUBMIT" at bounding box center [396, 253] width 78 height 18
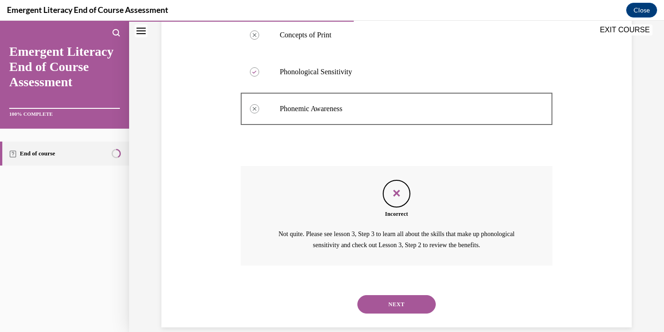
scroll to position [261, 0]
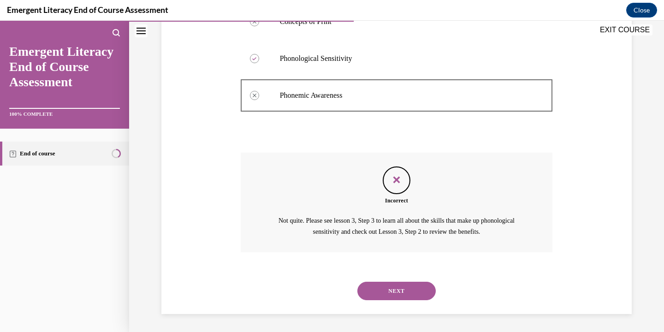
click at [382, 287] on button "NEXT" at bounding box center [396, 291] width 78 height 18
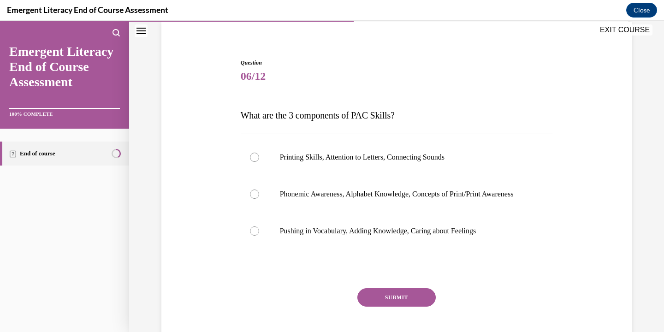
scroll to position [82, 0]
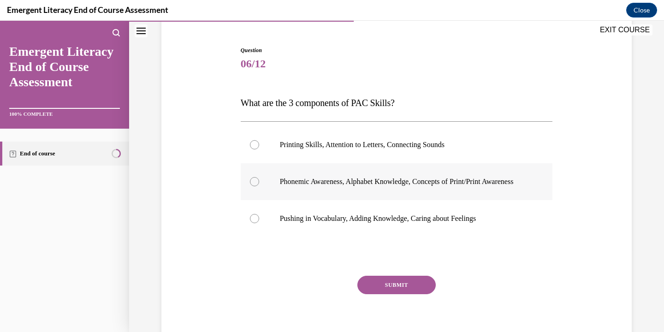
click at [406, 179] on p "Phonemic Awareness, Alphabet Knowledge, Concepts of Print/Print Awareness" at bounding box center [405, 181] width 250 height 9
click at [259, 179] on input "Phonemic Awareness, Alphabet Knowledge, Concepts of Print/Print Awareness" at bounding box center [254, 181] width 9 height 9
radio input "true"
click at [397, 294] on button "SUBMIT" at bounding box center [396, 285] width 78 height 18
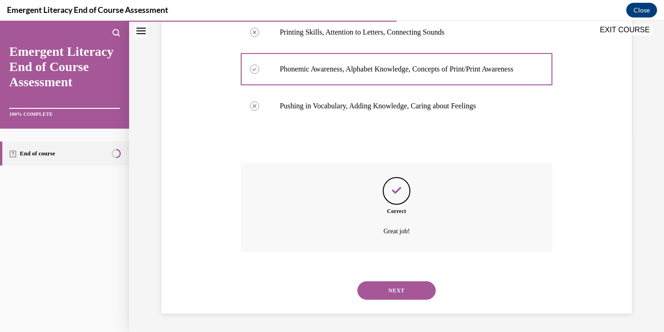
click at [397, 294] on button "NEXT" at bounding box center [396, 290] width 78 height 18
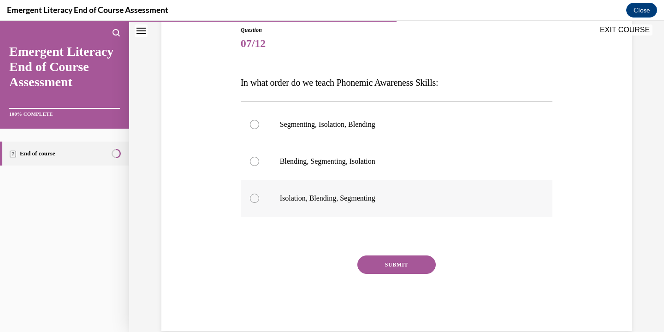
click at [400, 208] on label "Isolation, Blending, Segmenting" at bounding box center [397, 198] width 312 height 37
click at [259, 203] on input "Isolation, Blending, Segmenting" at bounding box center [254, 198] width 9 height 9
radio input "true"
click at [397, 265] on button "SUBMIT" at bounding box center [396, 264] width 78 height 18
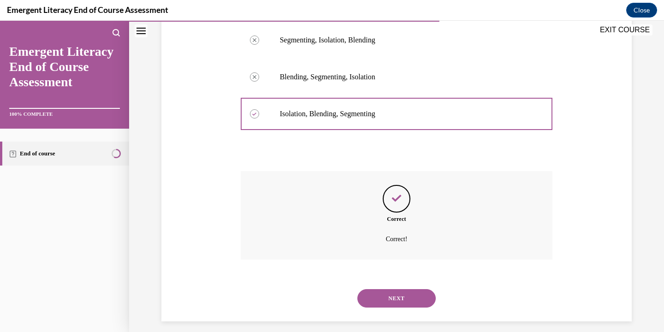
scroll to position [195, 0]
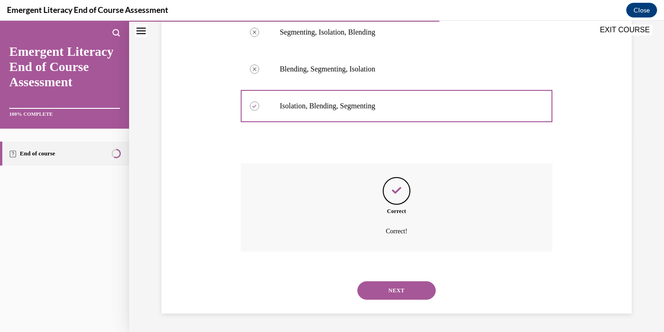
click at [401, 284] on button "NEXT" at bounding box center [396, 290] width 78 height 18
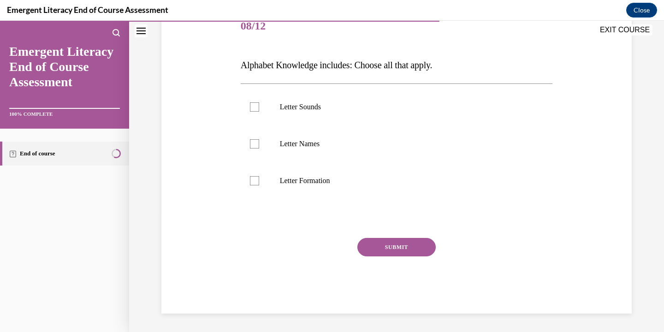
scroll to position [102, 0]
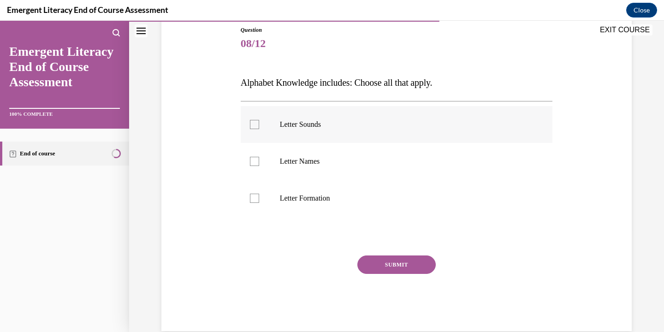
click at [405, 134] on label "Letter Sounds" at bounding box center [397, 124] width 312 height 37
click at [259, 129] on input "Letter Sounds" at bounding box center [254, 124] width 9 height 9
checkbox input "true"
click at [400, 177] on label "Letter Names" at bounding box center [397, 161] width 312 height 37
click at [259, 166] on input "Letter Names" at bounding box center [254, 161] width 9 height 9
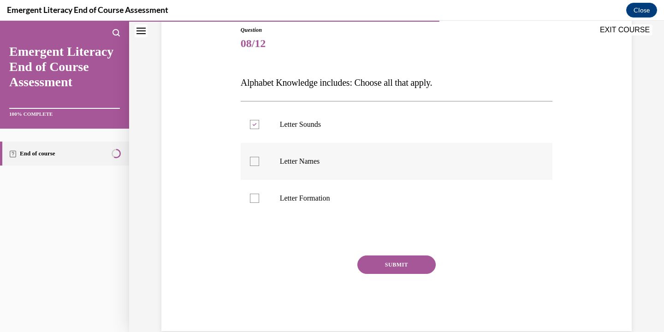
checkbox input "true"
click at [400, 205] on label "Letter Formation" at bounding box center [397, 198] width 312 height 37
click at [259, 203] on input "Letter Formation" at bounding box center [254, 198] width 9 height 9
checkbox input "true"
click at [402, 261] on button "SUBMIT" at bounding box center [396, 264] width 78 height 18
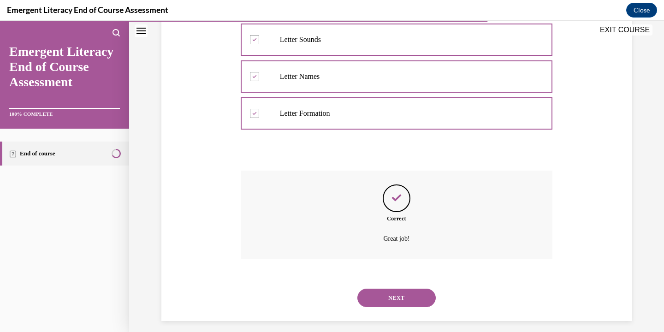
scroll to position [195, 0]
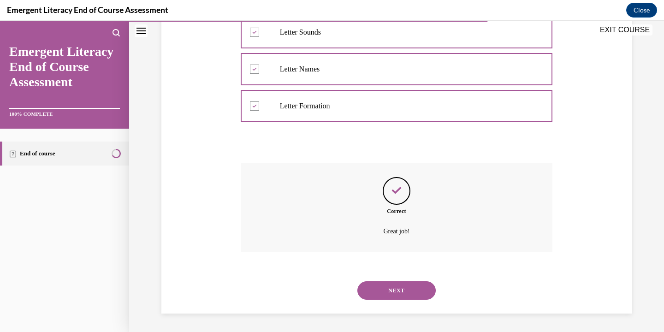
click at [402, 290] on button "NEXT" at bounding box center [396, 290] width 78 height 18
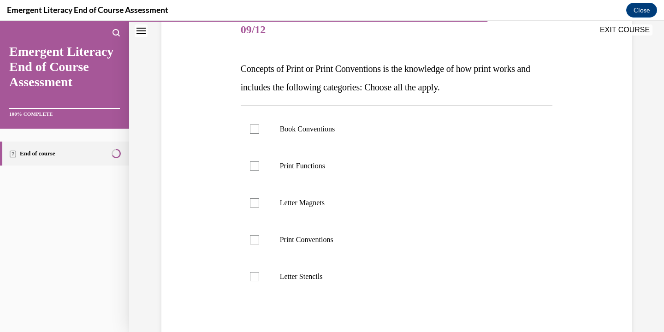
scroll to position [117, 0]
click at [402, 290] on label "Letter Stencils" at bounding box center [397, 276] width 312 height 37
click at [259, 281] on input "Letter Stencils" at bounding box center [254, 276] width 9 height 9
checkbox input "true"
click at [406, 253] on label "Print Conventions" at bounding box center [397, 239] width 312 height 37
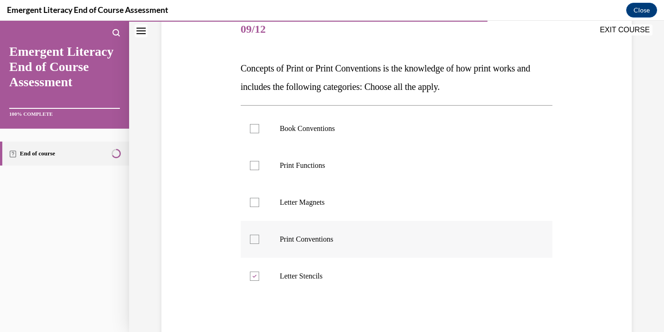
click at [259, 244] on input "Print Conventions" at bounding box center [254, 239] width 9 height 9
checkbox input "true"
click at [415, 210] on label "Letter Magnets" at bounding box center [397, 202] width 312 height 37
click at [259, 207] on input "Letter Magnets" at bounding box center [254, 202] width 9 height 9
checkbox input "true"
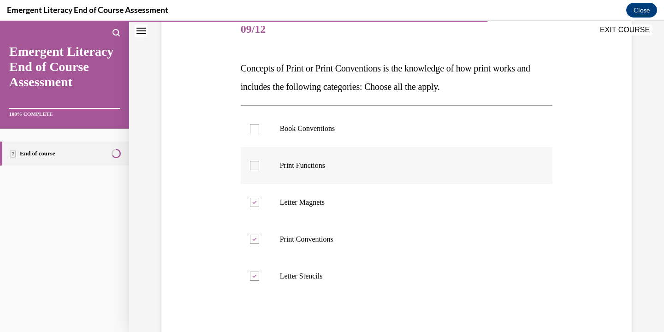
click at [425, 178] on label "Print Functions" at bounding box center [397, 165] width 312 height 37
click at [259, 170] on input "Print Functions" at bounding box center [254, 165] width 9 height 9
checkbox input "true"
click at [433, 132] on p "Book Conventions" at bounding box center [405, 128] width 250 height 9
click at [259, 132] on input "Book Conventions" at bounding box center [254, 128] width 9 height 9
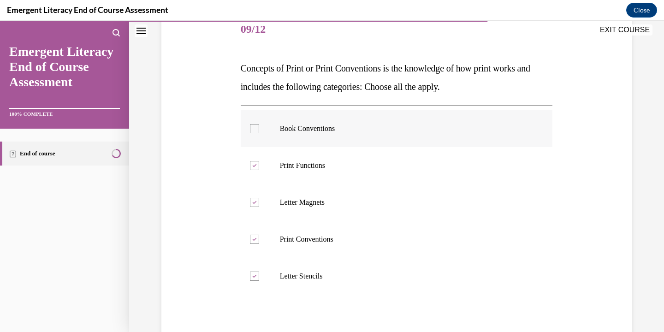
checkbox input "true"
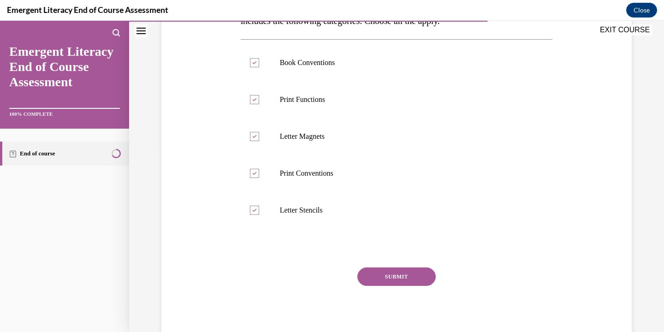
click at [412, 279] on button "SUBMIT" at bounding box center [396, 276] width 78 height 18
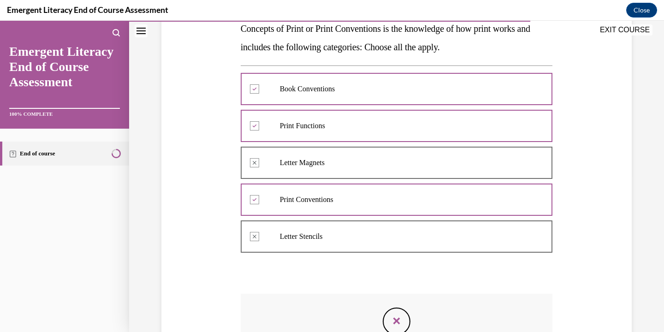
scroll to position [156, 0]
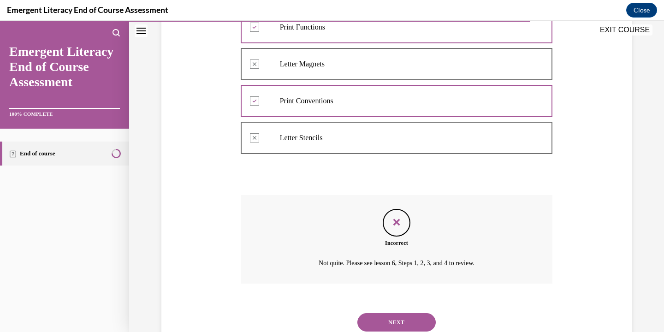
click at [401, 326] on button "NEXT" at bounding box center [396, 322] width 78 height 18
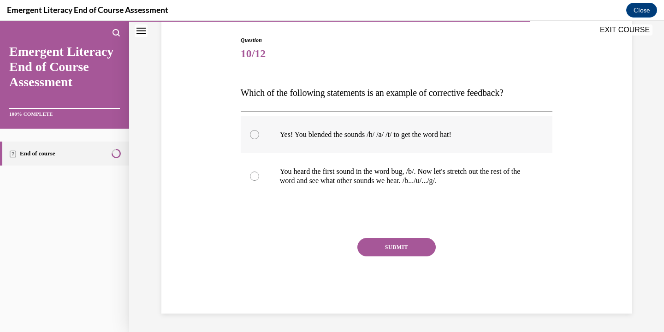
click at [418, 139] on label "Yes! You blended the sounds /h/ /a/ /t/ to get the word hat!" at bounding box center [397, 134] width 312 height 37
click at [259, 139] on input "Yes! You blended the sounds /h/ /a/ /t/ to get the word hat!" at bounding box center [254, 134] width 9 height 9
radio input "true"
click at [418, 246] on button "SUBMIT" at bounding box center [396, 247] width 78 height 18
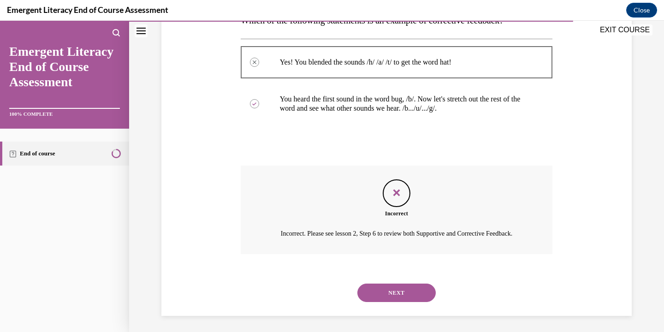
scroll to position [178, 0]
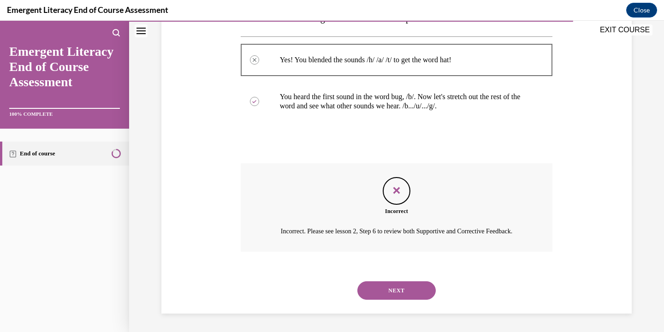
click at [409, 283] on button "NEXT" at bounding box center [396, 290] width 78 height 18
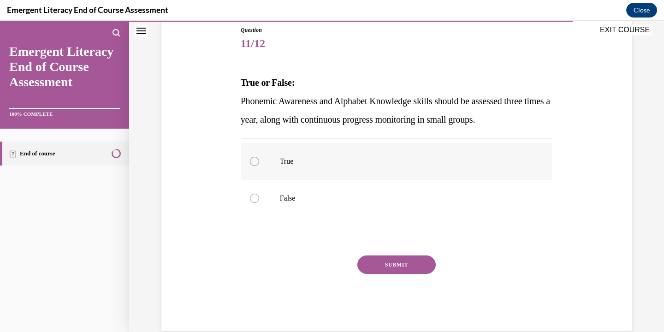
click at [415, 162] on p "True" at bounding box center [405, 161] width 250 height 9
click at [259, 162] on input "True" at bounding box center [254, 161] width 9 height 9
radio input "true"
click at [414, 268] on button "SUBMIT" at bounding box center [396, 264] width 78 height 18
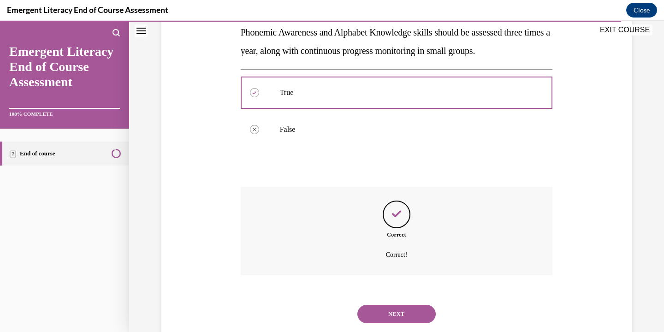
scroll to position [195, 0]
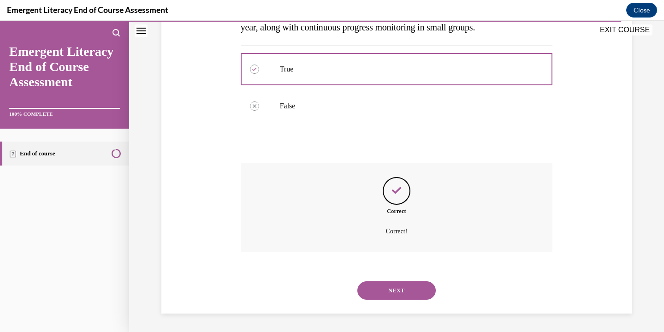
click at [409, 295] on button "NEXT" at bounding box center [396, 290] width 78 height 18
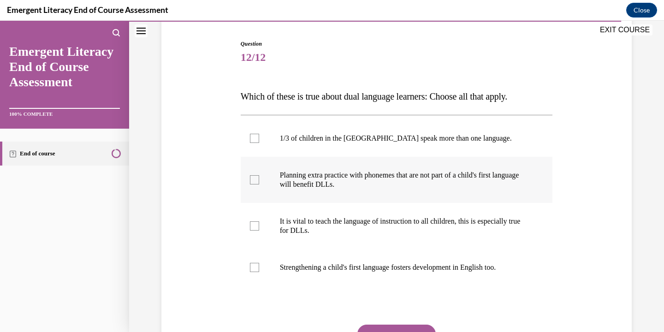
scroll to position [91, 0]
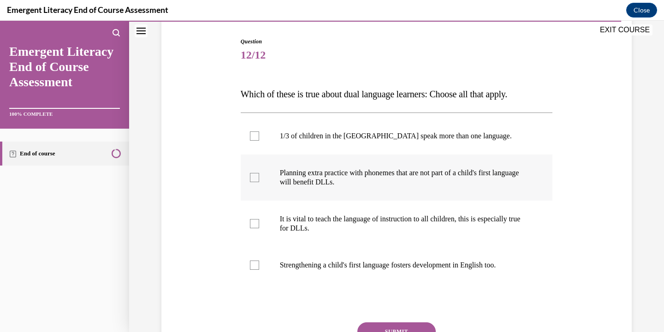
click at [413, 261] on p "Strengthening a child's first language fosters development in English too." at bounding box center [405, 265] width 250 height 9
click at [259, 261] on input "Strengthening a child's first language fosters development in English too." at bounding box center [254, 265] width 9 height 9
checkbox input "true"
click at [428, 225] on p "It is vital to teach the language of instruction to all children, this is espec…" at bounding box center [405, 223] width 250 height 18
click at [259, 225] on input "It is vital to teach the language of instruction to all children, this is espec…" at bounding box center [254, 223] width 9 height 9
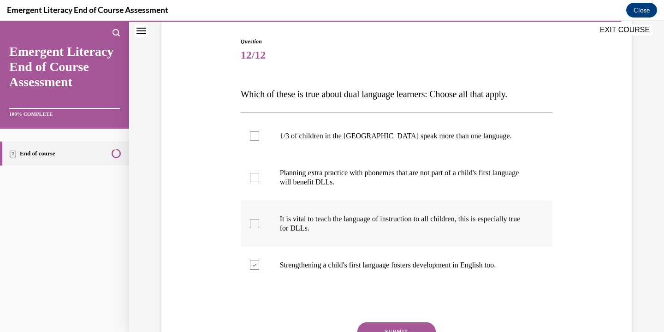
checkbox input "true"
click at [440, 192] on label "Planning extra practice with phonemes that are not part of a child's first lang…" at bounding box center [397, 177] width 312 height 46
click at [259, 182] on input "Planning extra practice with phonemes that are not part of a child's first lang…" at bounding box center [254, 177] width 9 height 9
checkbox input "true"
click at [451, 151] on label "1/3 of children in the US speak more than one language." at bounding box center [397, 136] width 312 height 37
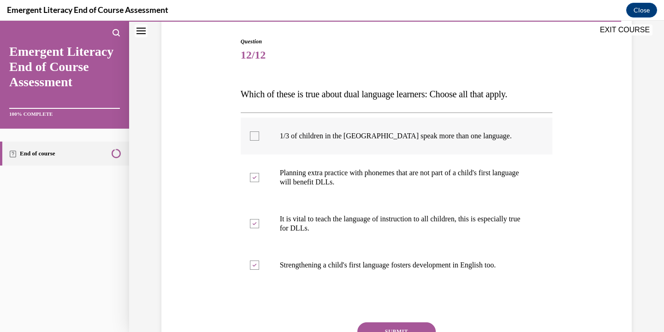
click at [259, 141] on input "1/3 of children in the US speak more than one language." at bounding box center [254, 135] width 9 height 9
checkbox input "true"
click at [423, 322] on button "SUBMIT" at bounding box center [396, 331] width 78 height 18
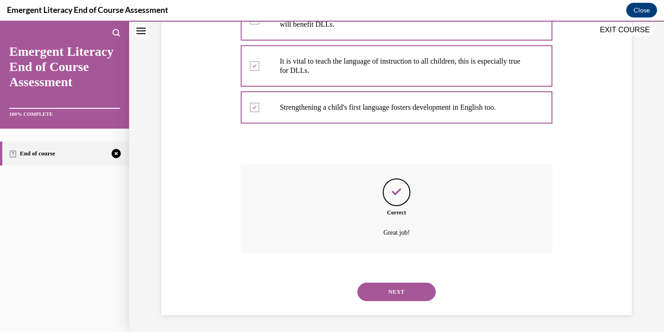
scroll to position [250, 0]
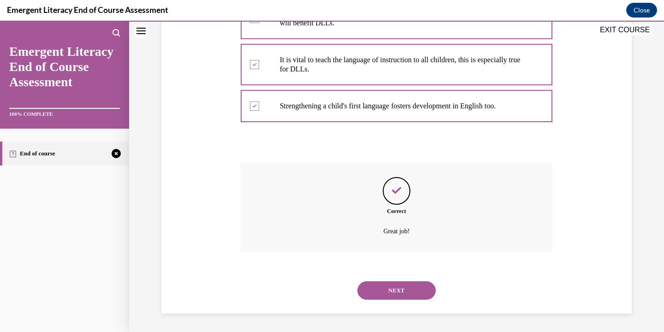
click at [423, 296] on button "NEXT" at bounding box center [396, 290] width 78 height 18
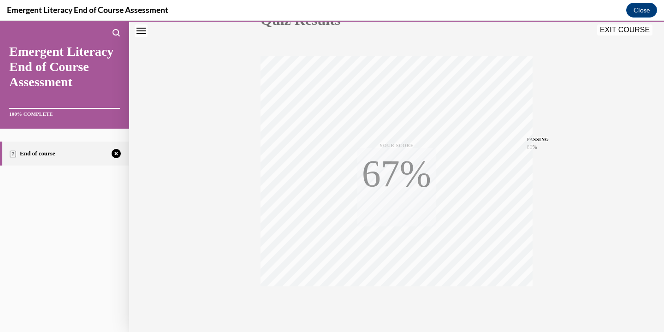
scroll to position [161, 0]
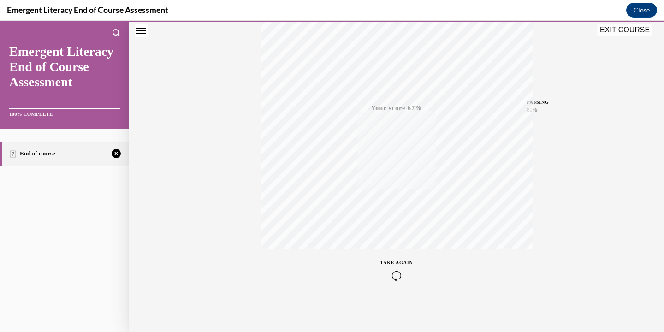
click at [400, 275] on icon "button" at bounding box center [396, 276] width 33 height 10
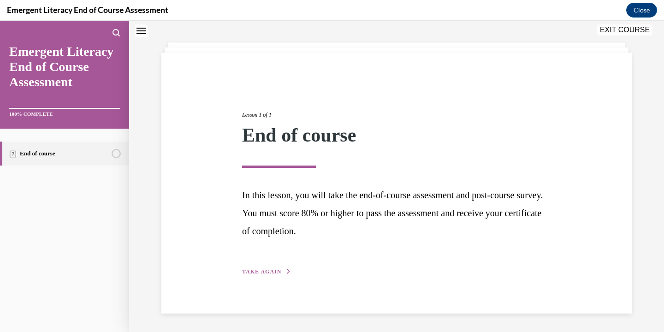
click at [273, 267] on button "TAKE AGAIN" at bounding box center [266, 271] width 49 height 8
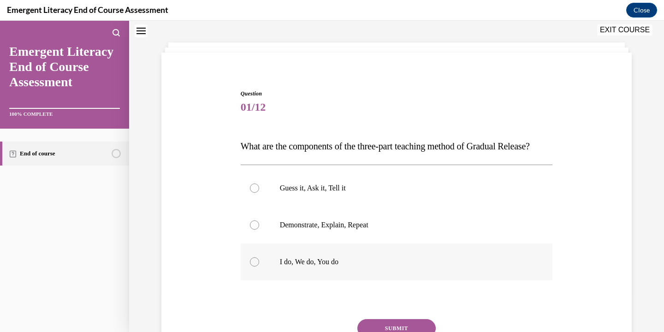
click at [288, 267] on p "I do, We do, You do" at bounding box center [405, 261] width 250 height 9
click at [259, 267] on input "I do, We do, You do" at bounding box center [254, 261] width 9 height 9
radio input "true"
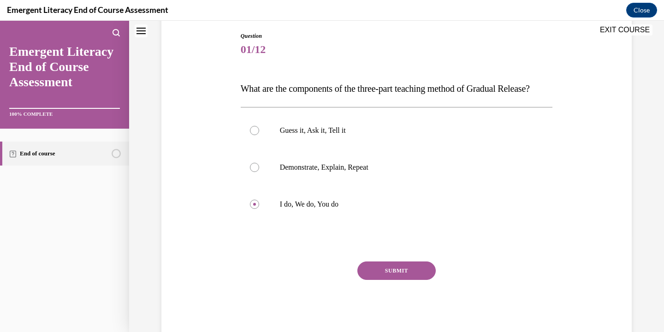
click at [373, 280] on button "SUBMIT" at bounding box center [396, 270] width 78 height 18
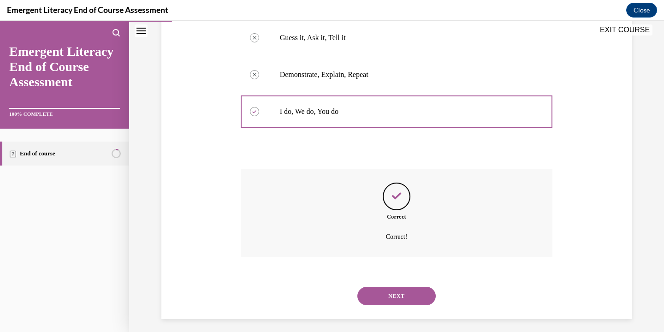
scroll to position [213, 0]
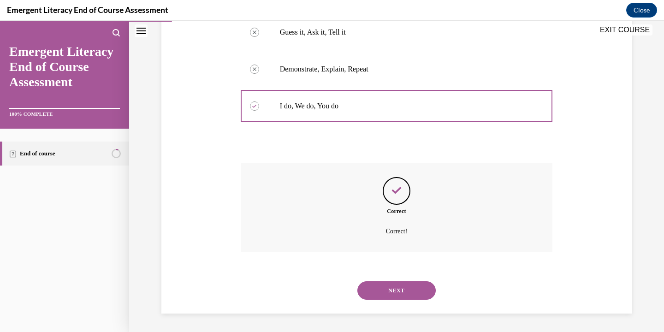
click at [377, 300] on div "NEXT" at bounding box center [397, 290] width 312 height 37
click at [385, 289] on button "NEXT" at bounding box center [396, 290] width 78 height 18
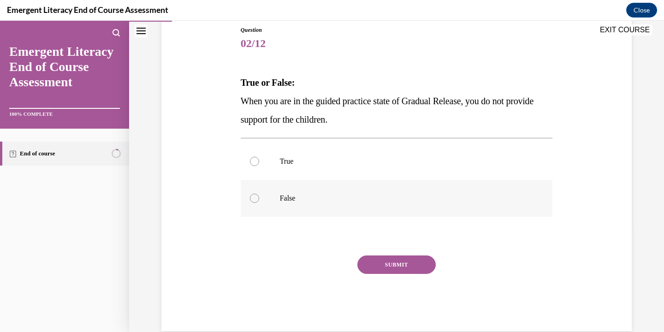
click at [374, 200] on p "False" at bounding box center [405, 198] width 250 height 9
click at [259, 200] on input "False" at bounding box center [254, 198] width 9 height 9
radio input "true"
click at [390, 261] on button "SUBMIT" at bounding box center [396, 264] width 78 height 18
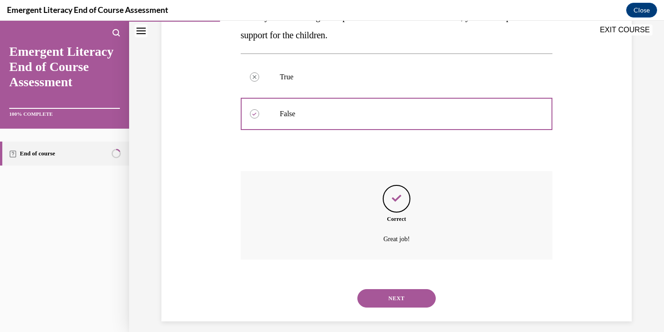
scroll to position [195, 0]
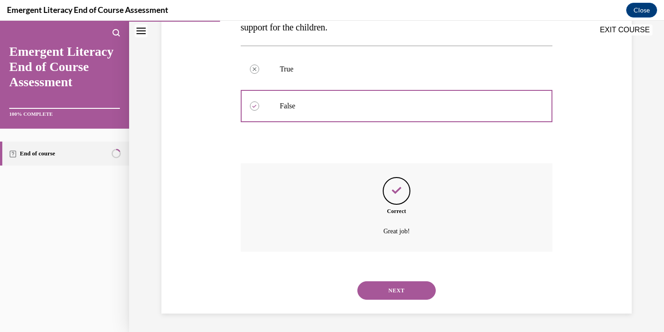
click at [397, 290] on button "NEXT" at bounding box center [396, 290] width 78 height 18
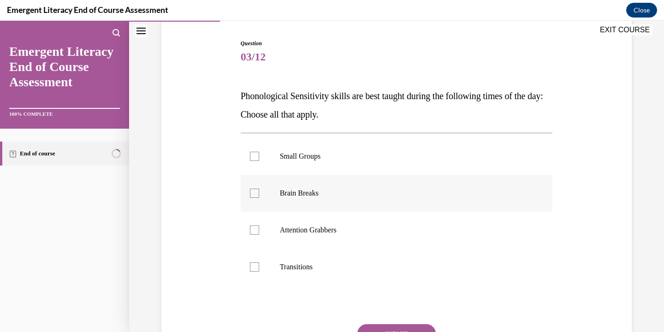
scroll to position [86, 0]
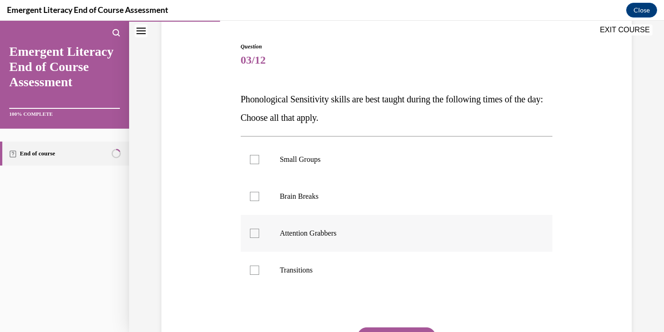
click at [399, 244] on label "Attention Grabbers" at bounding box center [397, 233] width 312 height 37
click at [259, 238] on input "Attention Grabbers" at bounding box center [254, 233] width 9 height 9
checkbox input "true"
click at [410, 200] on p "Brain Breaks" at bounding box center [405, 196] width 250 height 9
click at [259, 200] on input "Brain Breaks" at bounding box center [254, 196] width 9 height 9
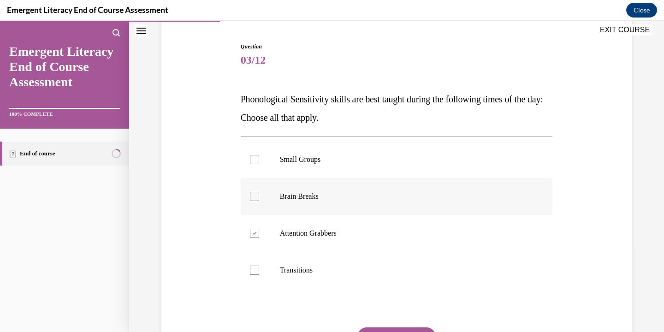
checkbox input "true"
click at [413, 171] on label "Small Groups" at bounding box center [397, 159] width 312 height 37
click at [259, 164] on input "Small Groups" at bounding box center [254, 159] width 9 height 9
checkbox input "true"
click at [405, 328] on button "SUBMIT" at bounding box center [396, 336] width 78 height 18
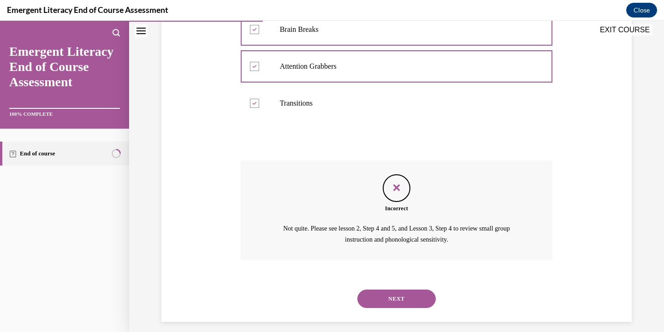
scroll to position [261, 0]
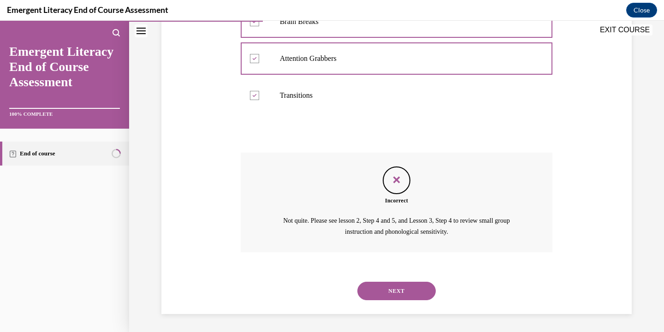
click at [403, 283] on button "NEXT" at bounding box center [396, 291] width 78 height 18
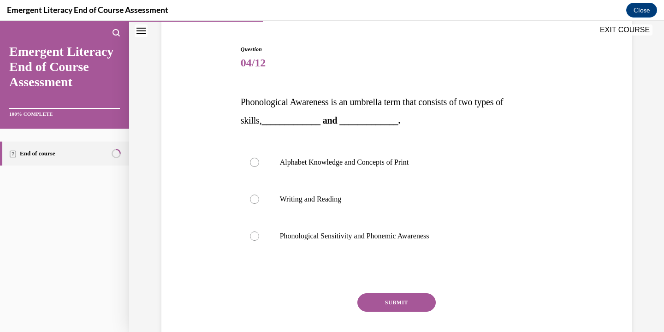
scroll to position [77, 0]
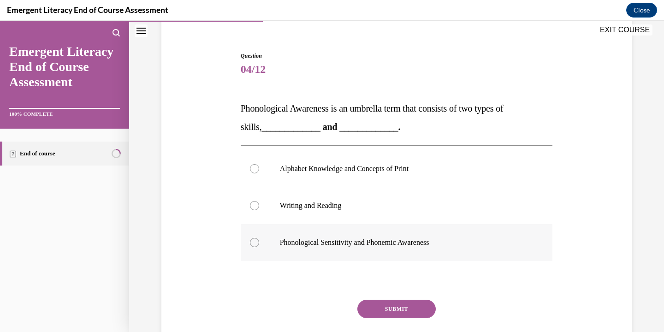
click at [419, 247] on p "Phonological Sensitivity and Phonemic Awareness" at bounding box center [405, 242] width 250 height 9
click at [259, 247] on input "Phonological Sensitivity and Phonemic Awareness" at bounding box center [254, 242] width 9 height 9
radio input "true"
click at [407, 306] on button "SUBMIT" at bounding box center [396, 309] width 78 height 18
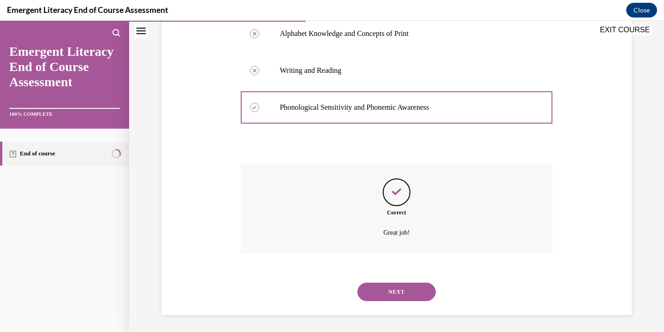
scroll to position [213, 0]
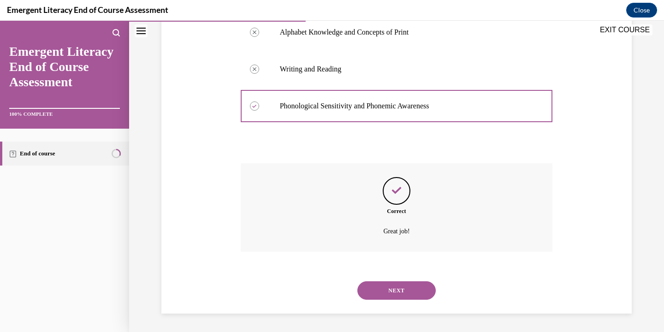
click at [411, 297] on button "NEXT" at bounding box center [396, 290] width 78 height 18
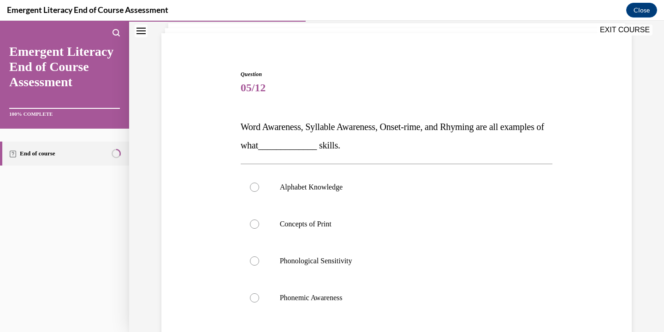
scroll to position [75, 0]
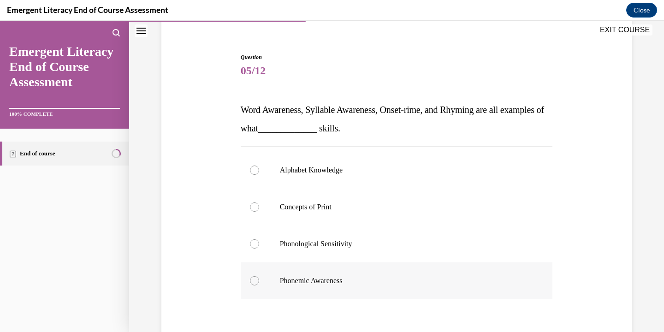
click at [399, 274] on label "Phonemic Awareness" at bounding box center [397, 280] width 312 height 37
click at [259, 276] on input "Phonemic Awareness" at bounding box center [254, 280] width 9 height 9
radio input "true"
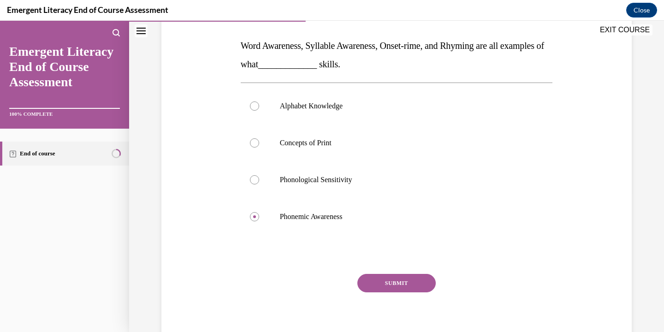
click at [402, 281] on button "SUBMIT" at bounding box center [396, 283] width 78 height 18
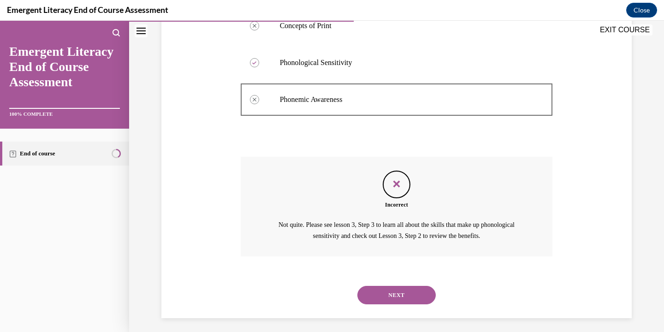
scroll to position [261, 0]
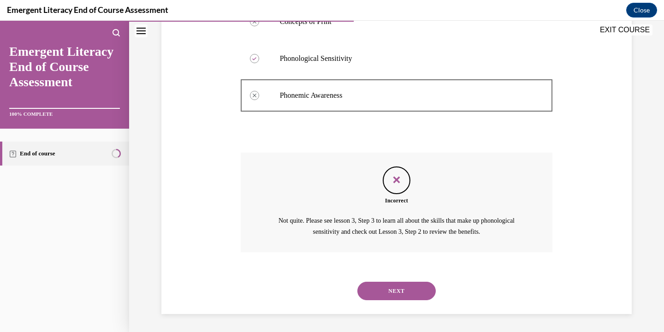
click at [404, 289] on button "NEXT" at bounding box center [396, 291] width 78 height 18
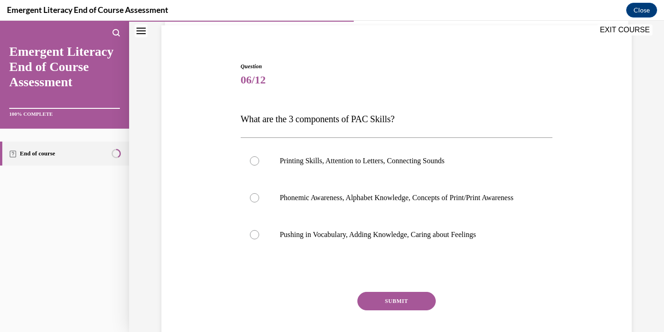
scroll to position [67, 0]
click at [432, 192] on label "Phonemic Awareness, Alphabet Knowledge, Concepts of Print/Print Awareness" at bounding box center [397, 196] width 312 height 37
click at [259, 192] on input "Phonemic Awareness, Alphabet Knowledge, Concepts of Print/Print Awareness" at bounding box center [254, 196] width 9 height 9
radio input "true"
click at [411, 306] on button "SUBMIT" at bounding box center [396, 300] width 78 height 18
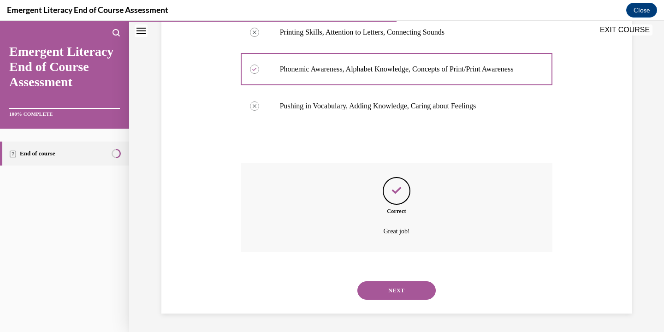
scroll to position [204, 0]
click at [415, 290] on button "NEXT" at bounding box center [396, 290] width 78 height 18
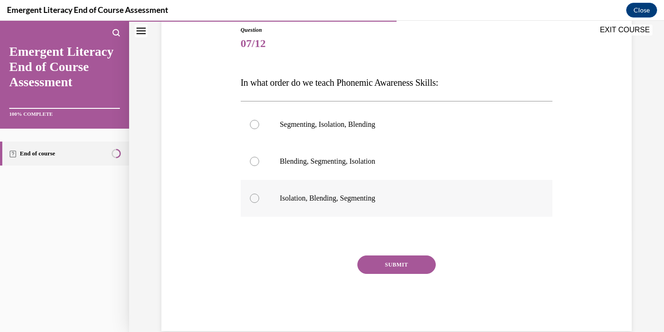
click at [423, 208] on label "Isolation, Blending, Segmenting" at bounding box center [397, 198] width 312 height 37
click at [259, 203] on input "Isolation, Blending, Segmenting" at bounding box center [254, 198] width 9 height 9
radio input "true"
click at [409, 263] on button "SUBMIT" at bounding box center [396, 264] width 78 height 18
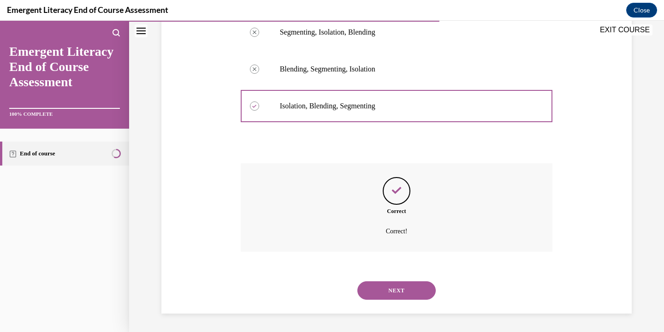
click at [408, 292] on button "NEXT" at bounding box center [396, 290] width 78 height 18
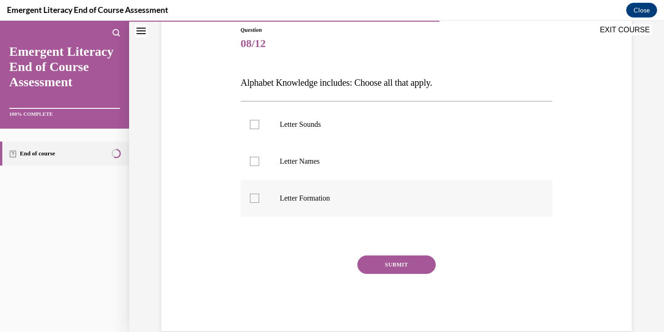
click at [383, 211] on label "Letter Formation" at bounding box center [397, 198] width 312 height 37
click at [259, 203] on input "Letter Formation" at bounding box center [254, 198] width 9 height 9
checkbox input "true"
click at [389, 174] on label "Letter Names" at bounding box center [397, 161] width 312 height 37
click at [259, 166] on input "Letter Names" at bounding box center [254, 161] width 9 height 9
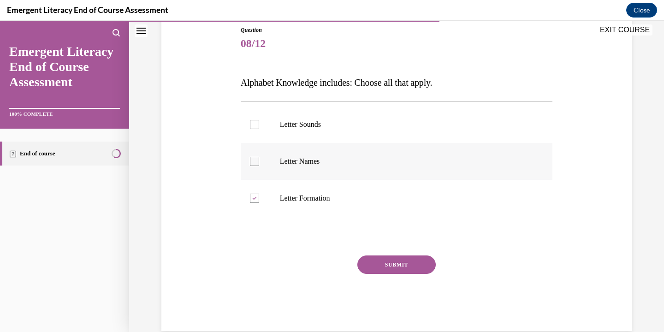
checkbox input "true"
click at [397, 135] on label "Letter Sounds" at bounding box center [397, 124] width 312 height 37
click at [259, 129] on input "Letter Sounds" at bounding box center [254, 124] width 9 height 9
checkbox input "true"
click at [393, 261] on button "SUBMIT" at bounding box center [396, 264] width 78 height 18
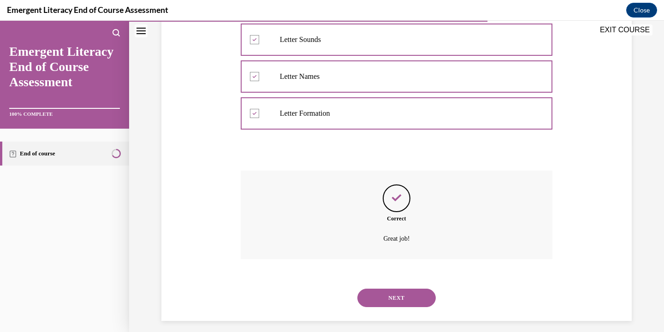
scroll to position [195, 0]
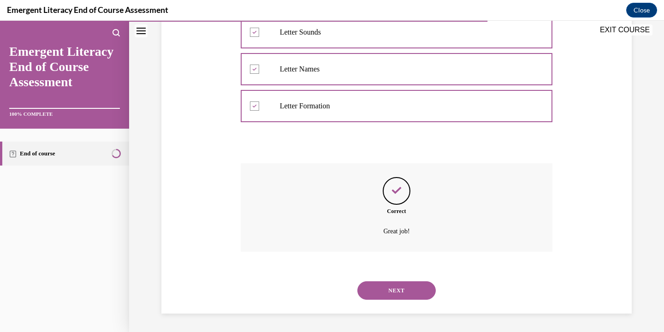
click at [398, 294] on button "NEXT" at bounding box center [396, 290] width 78 height 18
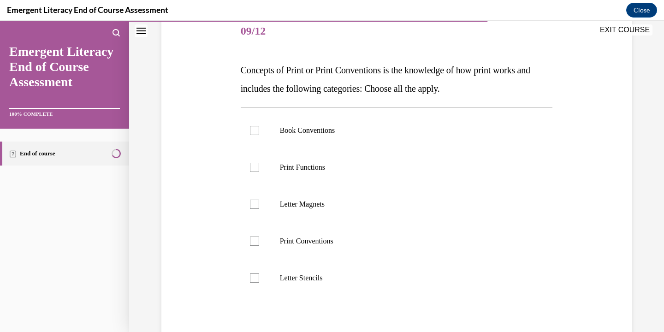
scroll to position [122, 0]
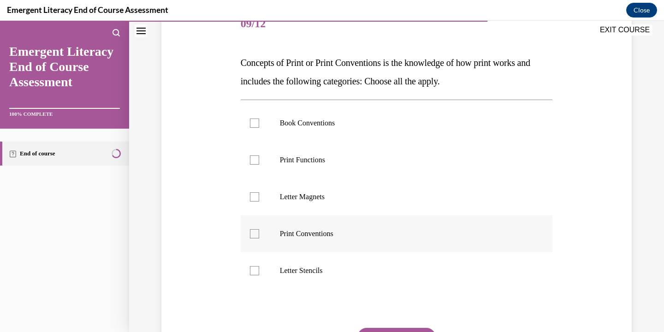
click at [401, 237] on p "Print Conventions" at bounding box center [405, 233] width 250 height 9
click at [259, 237] on input "Print Conventions" at bounding box center [254, 233] width 9 height 9
checkbox input "true"
click at [405, 156] on p "Print Functions" at bounding box center [405, 159] width 250 height 9
click at [259, 156] on input "Print Functions" at bounding box center [254, 159] width 9 height 9
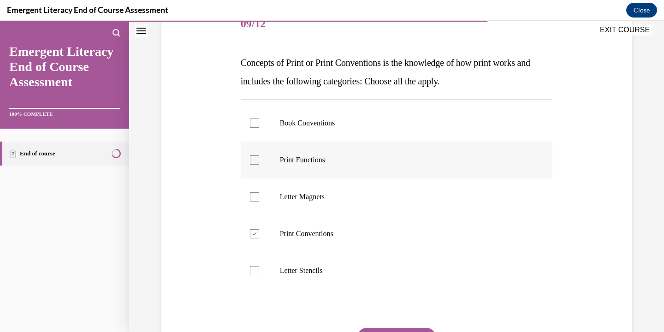
checkbox input "true"
click at [406, 131] on label "Book Conventions" at bounding box center [397, 123] width 312 height 37
click at [259, 128] on input "Book Conventions" at bounding box center [254, 123] width 9 height 9
checkbox input "true"
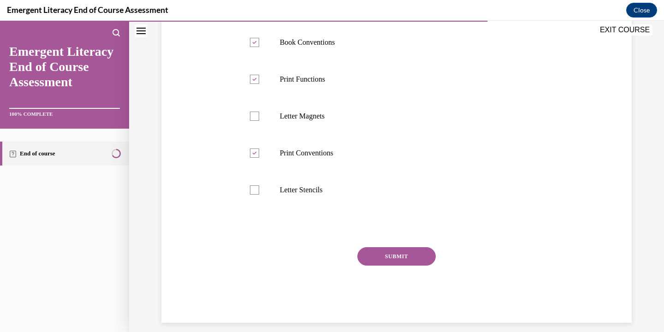
click at [410, 258] on button "SUBMIT" at bounding box center [396, 256] width 78 height 18
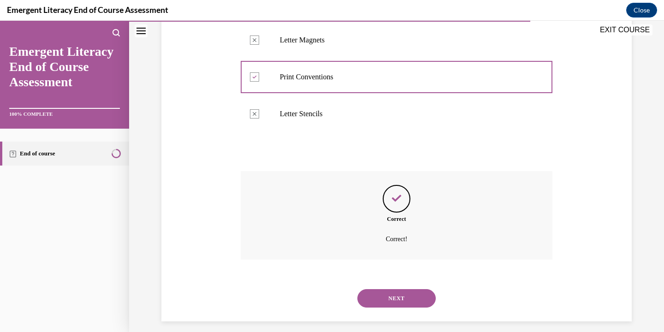
scroll to position [287, 0]
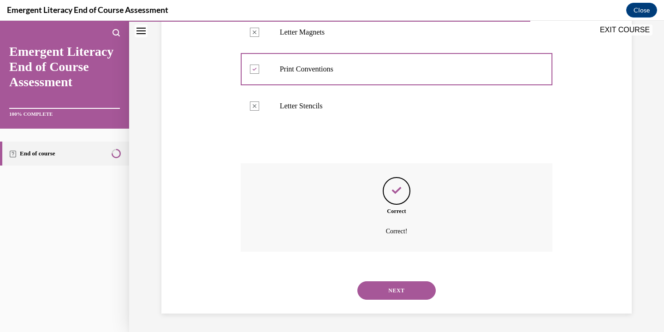
click at [413, 285] on button "NEXT" at bounding box center [396, 290] width 78 height 18
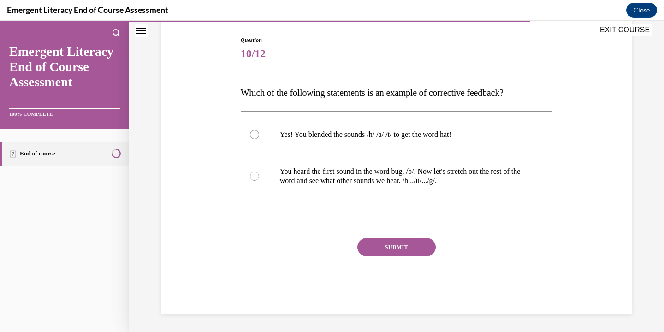
scroll to position [92, 0]
click at [427, 184] on p "You heard the first sound in the word bug, /b/. Now let's stretch out the rest …" at bounding box center [405, 176] width 250 height 18
click at [259, 181] on input "You heard the first sound in the word bug, /b/. Now let's stretch out the rest …" at bounding box center [254, 176] width 9 height 9
radio input "true"
click at [415, 243] on button "SUBMIT" at bounding box center [396, 247] width 78 height 18
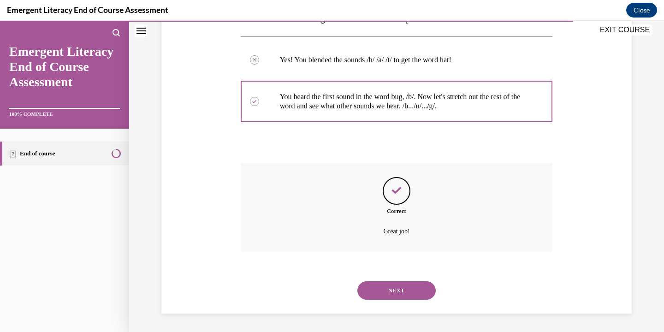
click at [411, 291] on button "NEXT" at bounding box center [396, 290] width 78 height 18
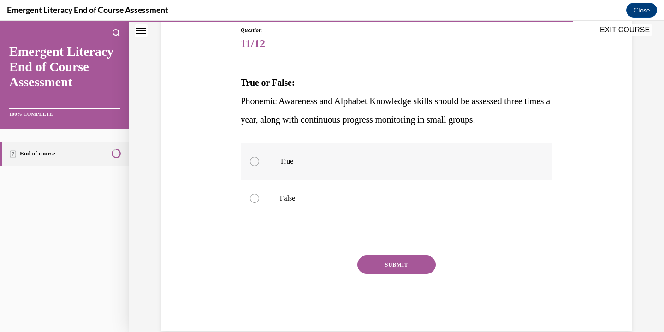
click at [425, 170] on label "True" at bounding box center [397, 161] width 312 height 37
click at [259, 166] on input "True" at bounding box center [254, 161] width 9 height 9
radio input "true"
click at [418, 261] on button "SUBMIT" at bounding box center [396, 264] width 78 height 18
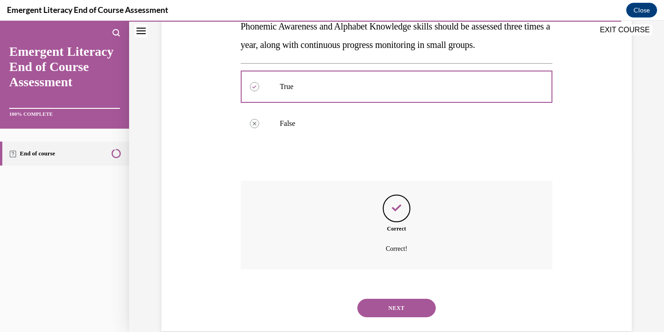
scroll to position [195, 0]
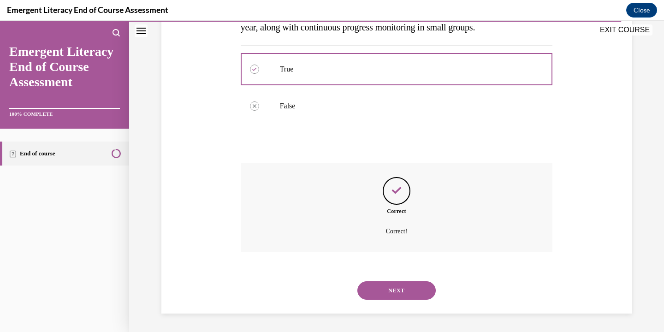
click at [415, 297] on button "NEXT" at bounding box center [396, 290] width 78 height 18
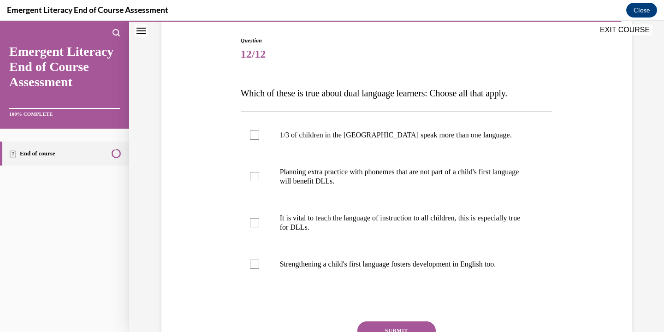
scroll to position [92, 0]
click at [423, 270] on label "Strengthening a child's first language fosters development in English too." at bounding box center [397, 263] width 312 height 37
click at [259, 268] on input "Strengthening a child's first language fosters development in English too." at bounding box center [254, 263] width 9 height 9
checkbox input "true"
click at [434, 236] on label "It is vital to teach the language of instruction to all children, this is espec…" at bounding box center [397, 222] width 312 height 46
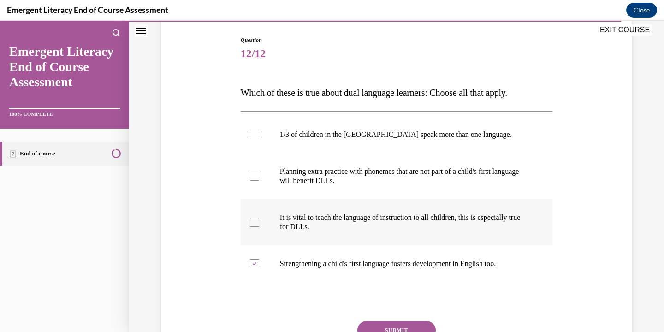
click at [259, 227] on input "It is vital to teach the language of instruction to all children, this is espec…" at bounding box center [254, 222] width 9 height 9
checkbox input "true"
click at [451, 190] on label "Planning extra practice with phonemes that are not part of a child's first lang…" at bounding box center [397, 176] width 312 height 46
click at [259, 181] on input "Planning extra practice with phonemes that are not part of a child's first lang…" at bounding box center [254, 176] width 9 height 9
checkbox input "true"
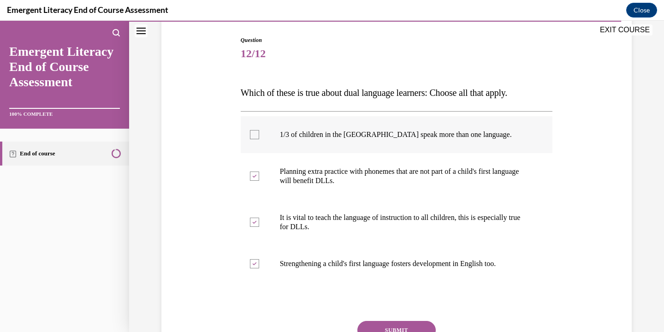
click at [460, 144] on label "1/3 of children in the US speak more than one language." at bounding box center [397, 134] width 312 height 37
click at [259, 139] on input "1/3 of children in the US speak more than one language." at bounding box center [254, 134] width 9 height 9
checkbox input "true"
click at [420, 321] on button "SUBMIT" at bounding box center [396, 330] width 78 height 18
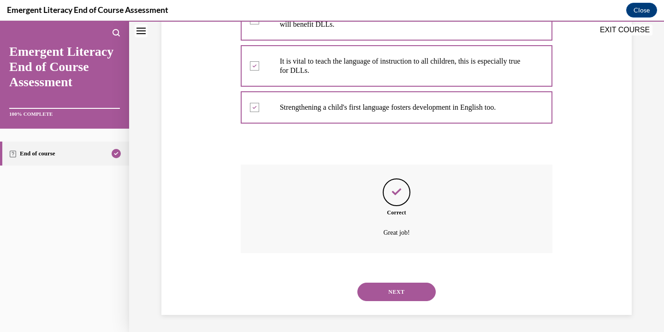
scroll to position [250, 0]
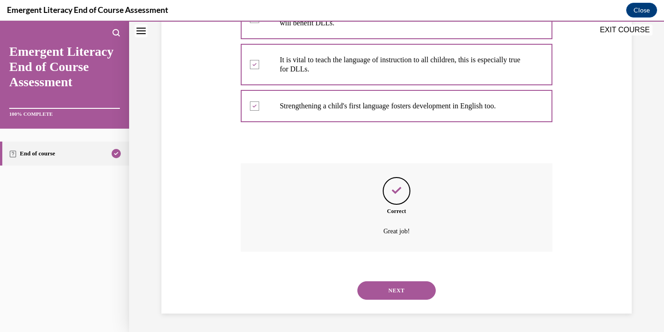
click at [418, 286] on button "NEXT" at bounding box center [396, 290] width 78 height 18
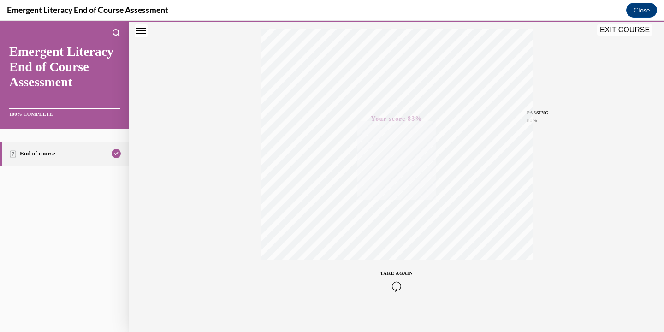
scroll to position [161, 0]
click at [617, 29] on button "EXIT COURSE" at bounding box center [624, 29] width 55 height 11
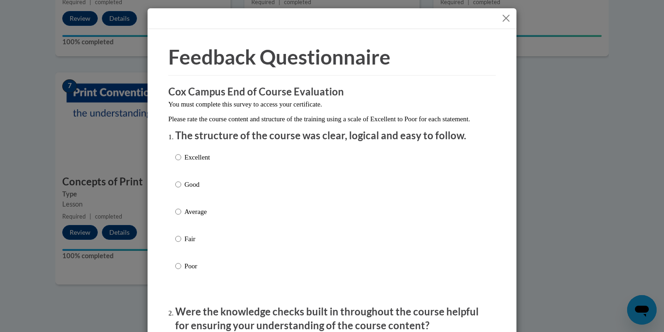
click at [205, 162] on p "Excellent" at bounding box center [196, 157] width 25 height 10
click at [181, 162] on input "Excellent" at bounding box center [178, 157] width 6 height 10
radio input "true"
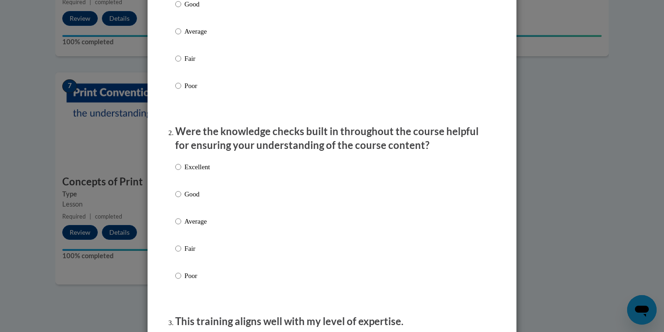
scroll to position [184, 0]
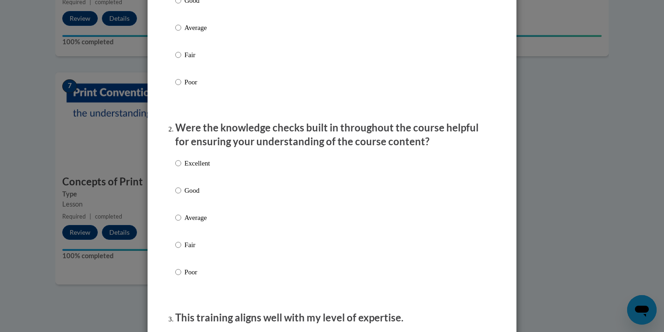
click at [208, 168] on p "Excellent" at bounding box center [196, 163] width 25 height 10
click at [181, 168] on input "Excellent" at bounding box center [178, 163] width 6 height 10
radio input "true"
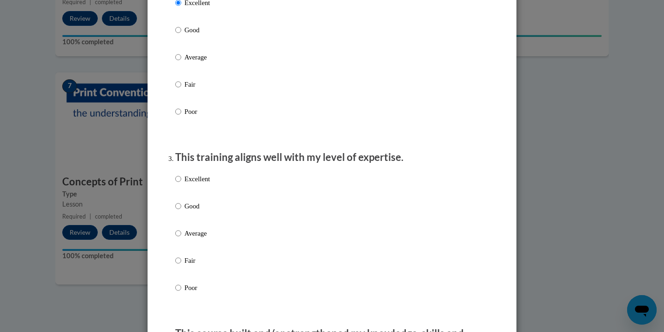
click at [208, 184] on p "Excellent" at bounding box center [196, 179] width 25 height 10
click at [181, 184] on input "Excellent" at bounding box center [178, 179] width 6 height 10
radio input "true"
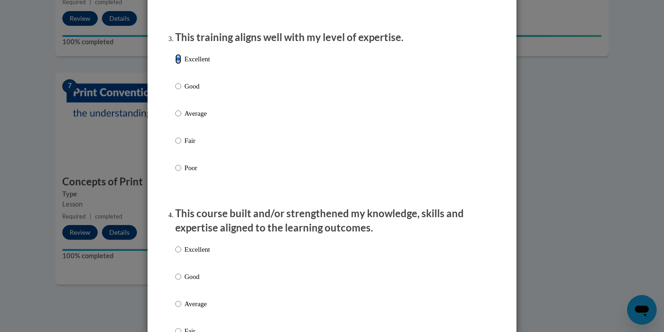
scroll to position [524, 0]
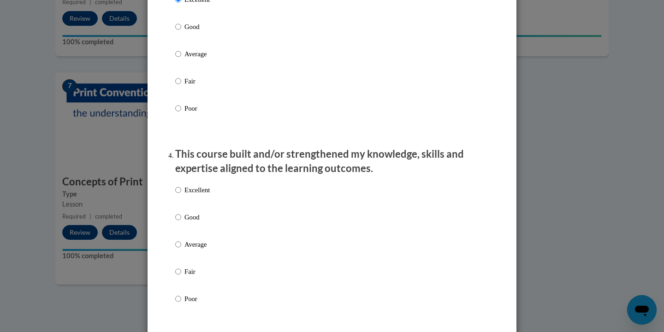
click at [207, 195] on p "Excellent" at bounding box center [196, 190] width 25 height 10
click at [181, 195] on input "Excellent" at bounding box center [178, 190] width 6 height 10
radio input "true"
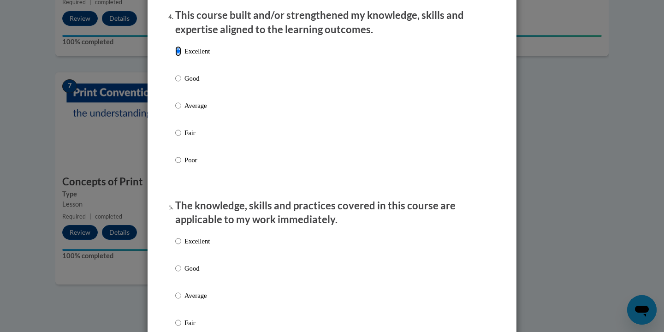
scroll to position [664, 0]
click at [198, 244] on p "Excellent" at bounding box center [196, 240] width 25 height 10
click at [181, 244] on input "Excellent" at bounding box center [178, 240] width 6 height 10
radio input "true"
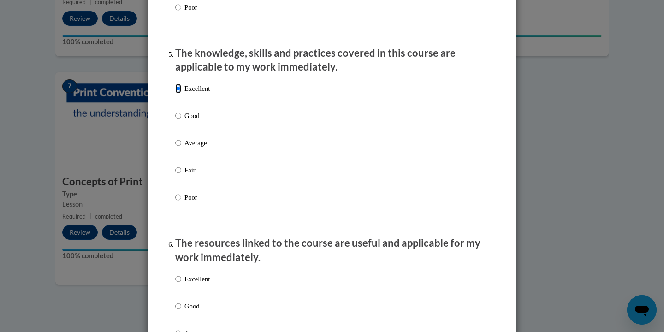
scroll to position [816, 0]
click at [189, 283] on p "Excellent" at bounding box center [196, 278] width 25 height 10
click at [181, 283] on input "Excellent" at bounding box center [178, 278] width 6 height 10
radio input "true"
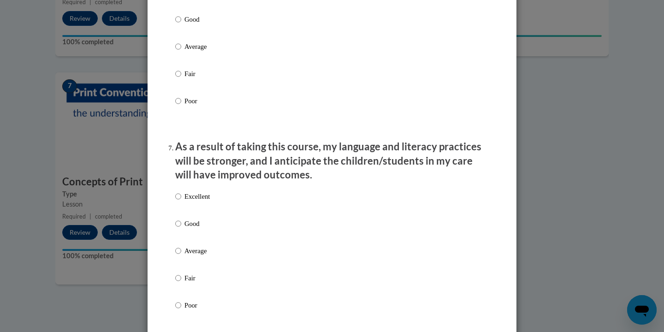
scroll to position [1103, 0]
click at [201, 201] on p "Excellent" at bounding box center [196, 196] width 25 height 10
click at [181, 201] on input "Excellent" at bounding box center [178, 196] width 6 height 10
radio input "true"
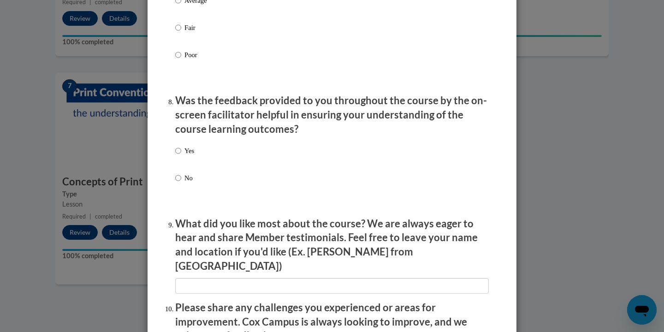
scroll to position [1360, 0]
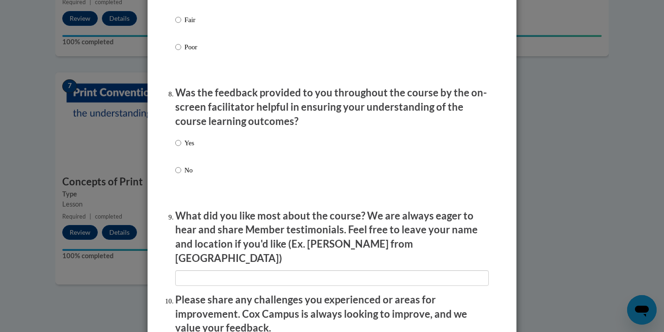
click at [188, 148] on p "Yes" at bounding box center [189, 143] width 10 height 10
click at [181, 148] on input "Yes" at bounding box center [178, 143] width 6 height 10
radio input "true"
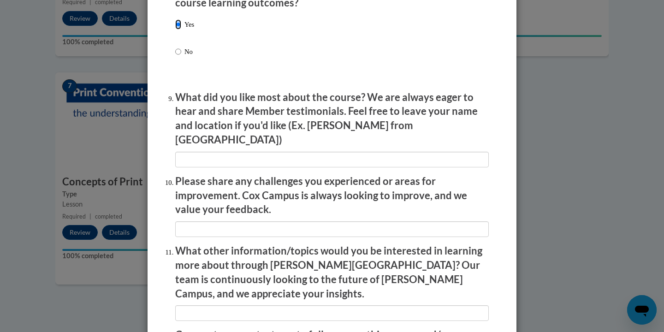
scroll to position [1481, 0]
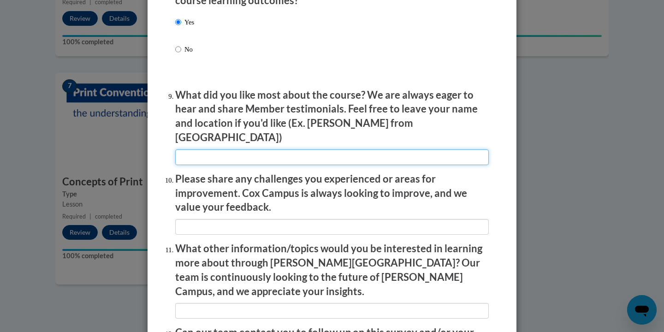
click at [190, 153] on input "textbox" at bounding box center [332, 157] width 314 height 16
type input "Concepts of print"
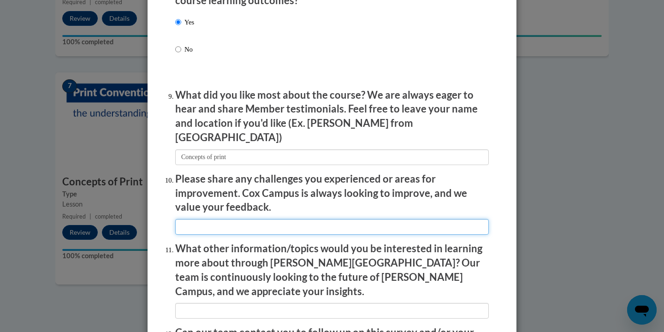
click at [219, 219] on input "textbox" at bounding box center [332, 227] width 314 height 16
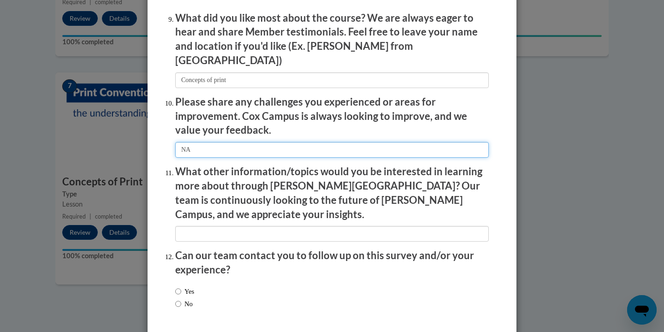
scroll to position [1586, 0]
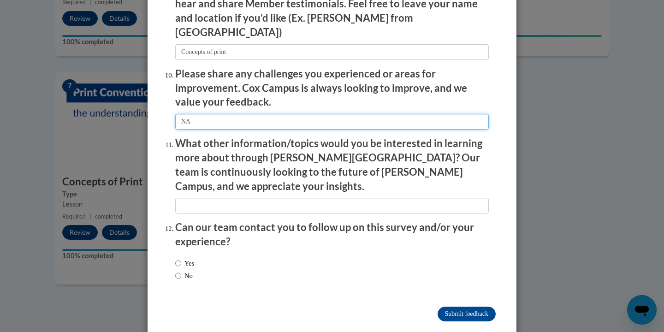
type input "NA"
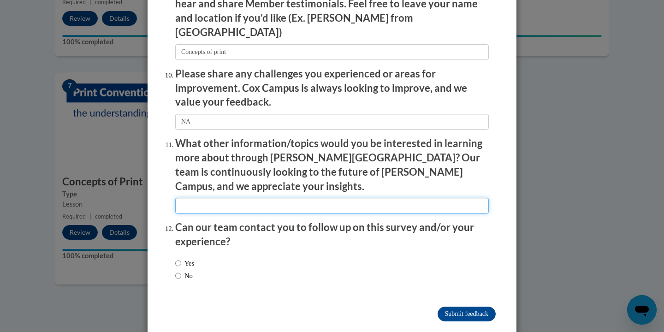
click at [270, 198] on input "textbox" at bounding box center [332, 206] width 314 height 16
type input "Special needs children"
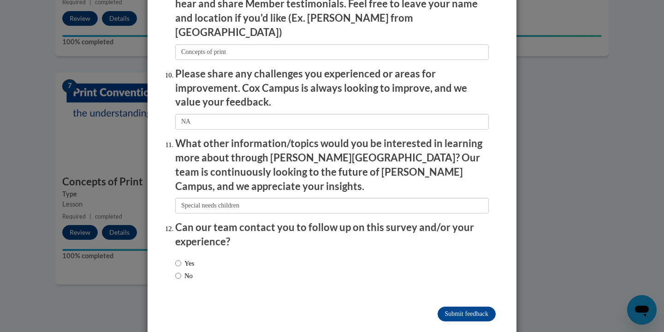
click at [189, 271] on label "No" at bounding box center [184, 276] width 18 height 10
click at [181, 271] on input "No" at bounding box center [178, 276] width 6 height 10
radio input "true"
click at [442, 307] on input "Submit feedback" at bounding box center [467, 314] width 58 height 15
